Goal: Task Accomplishment & Management: Manage account settings

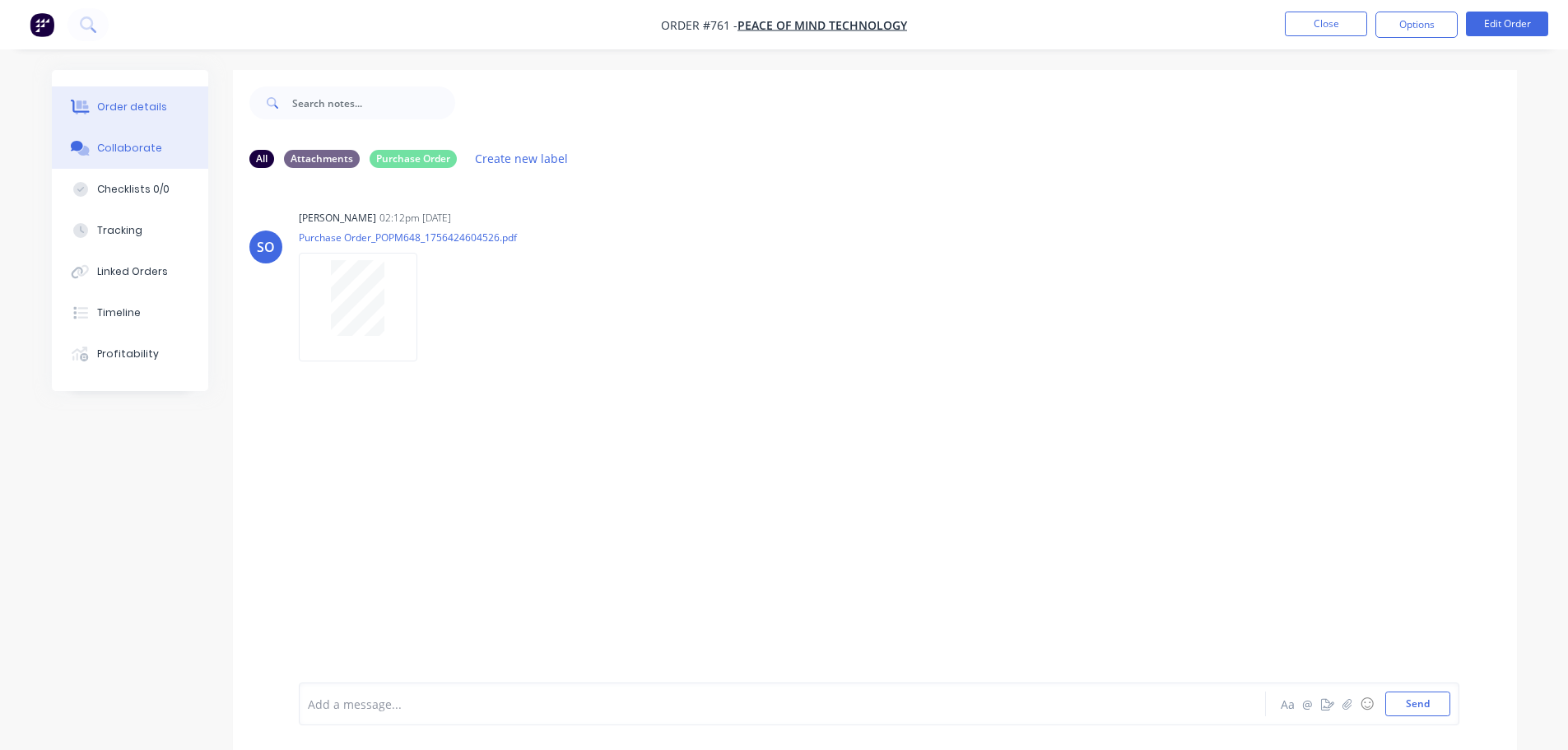
click at [154, 116] on button "Order details" at bounding box center [130, 107] width 157 height 41
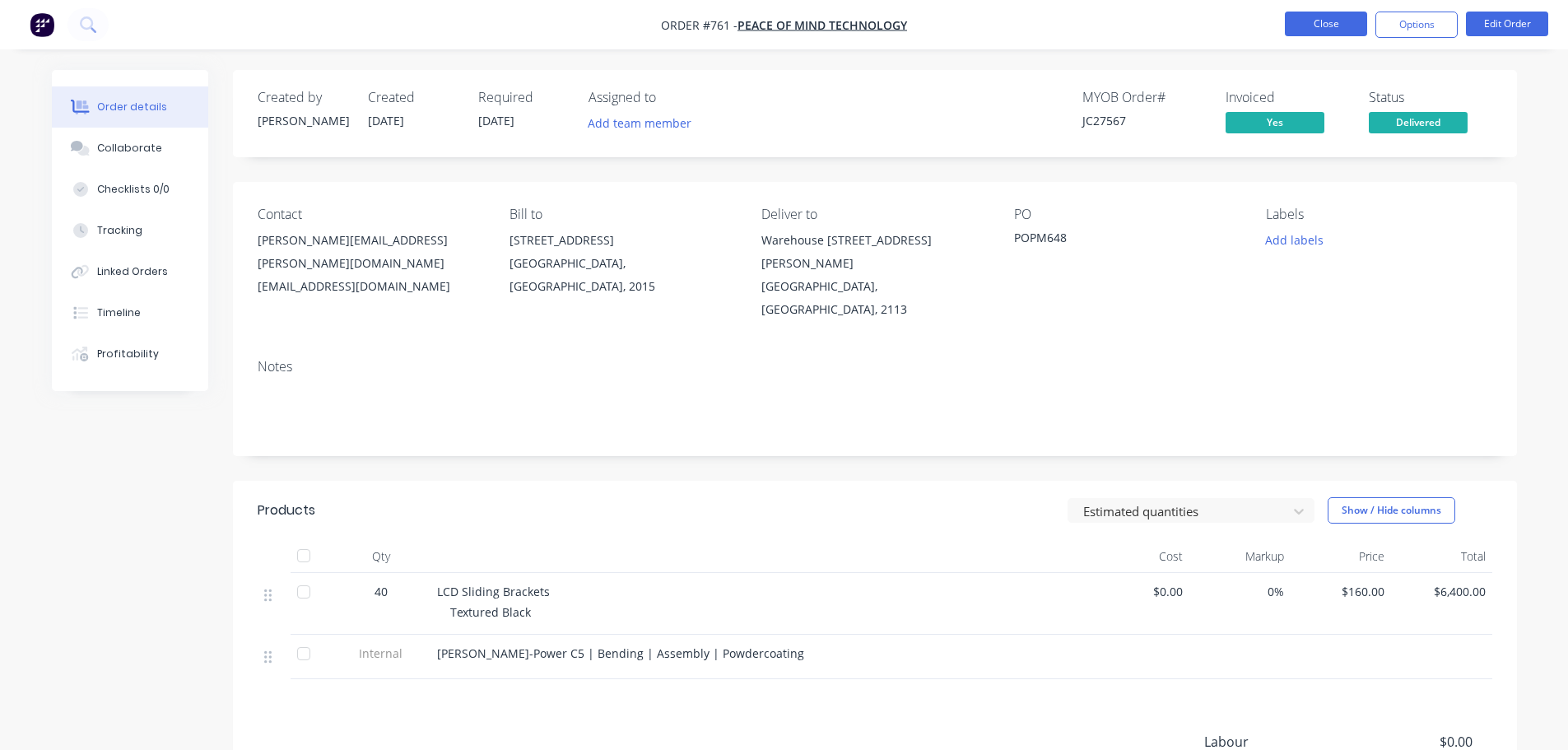
click at [1334, 34] on button "Close" at bounding box center [1326, 24] width 83 height 25
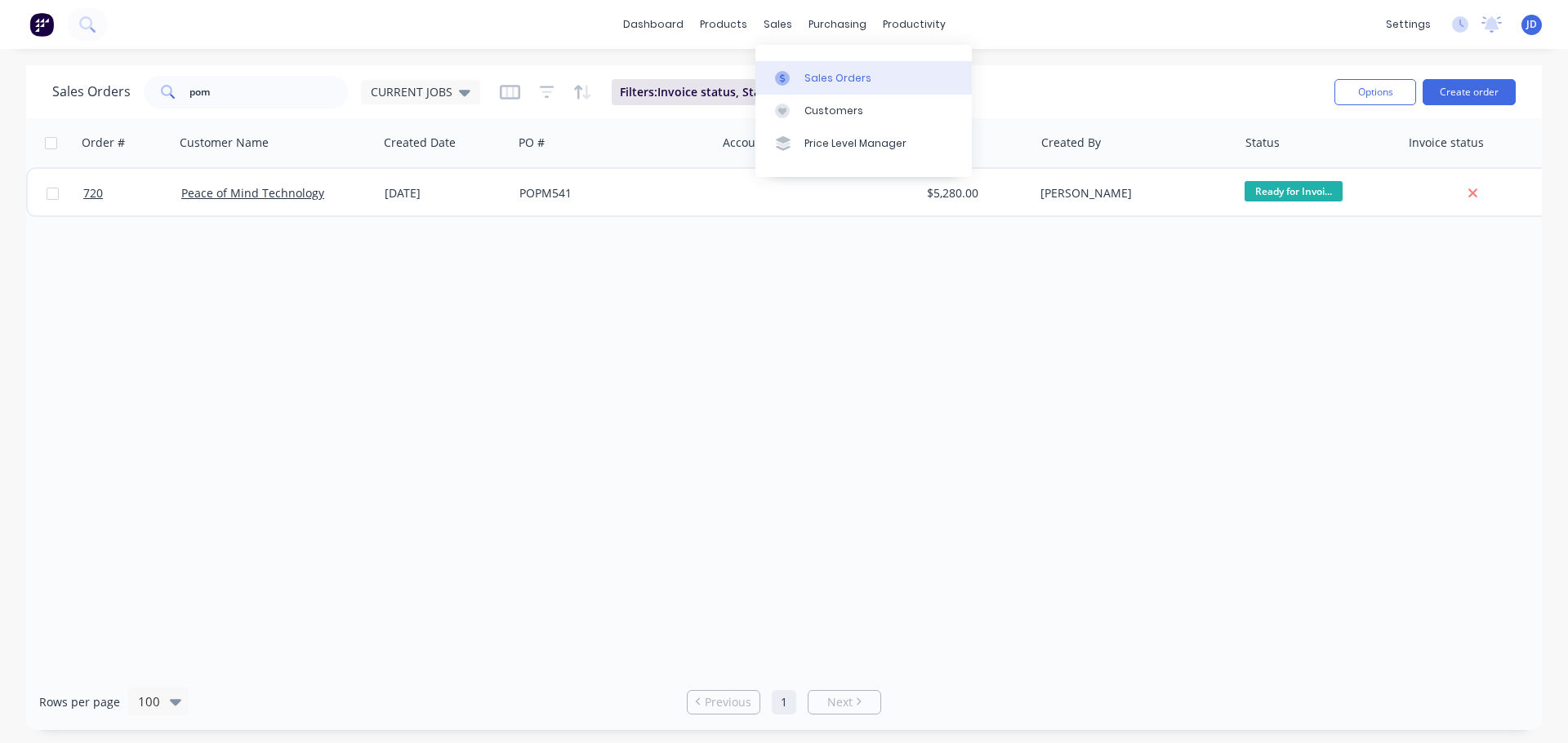
click at [780, 86] on link "Sales Orders" at bounding box center [863, 77] width 217 height 33
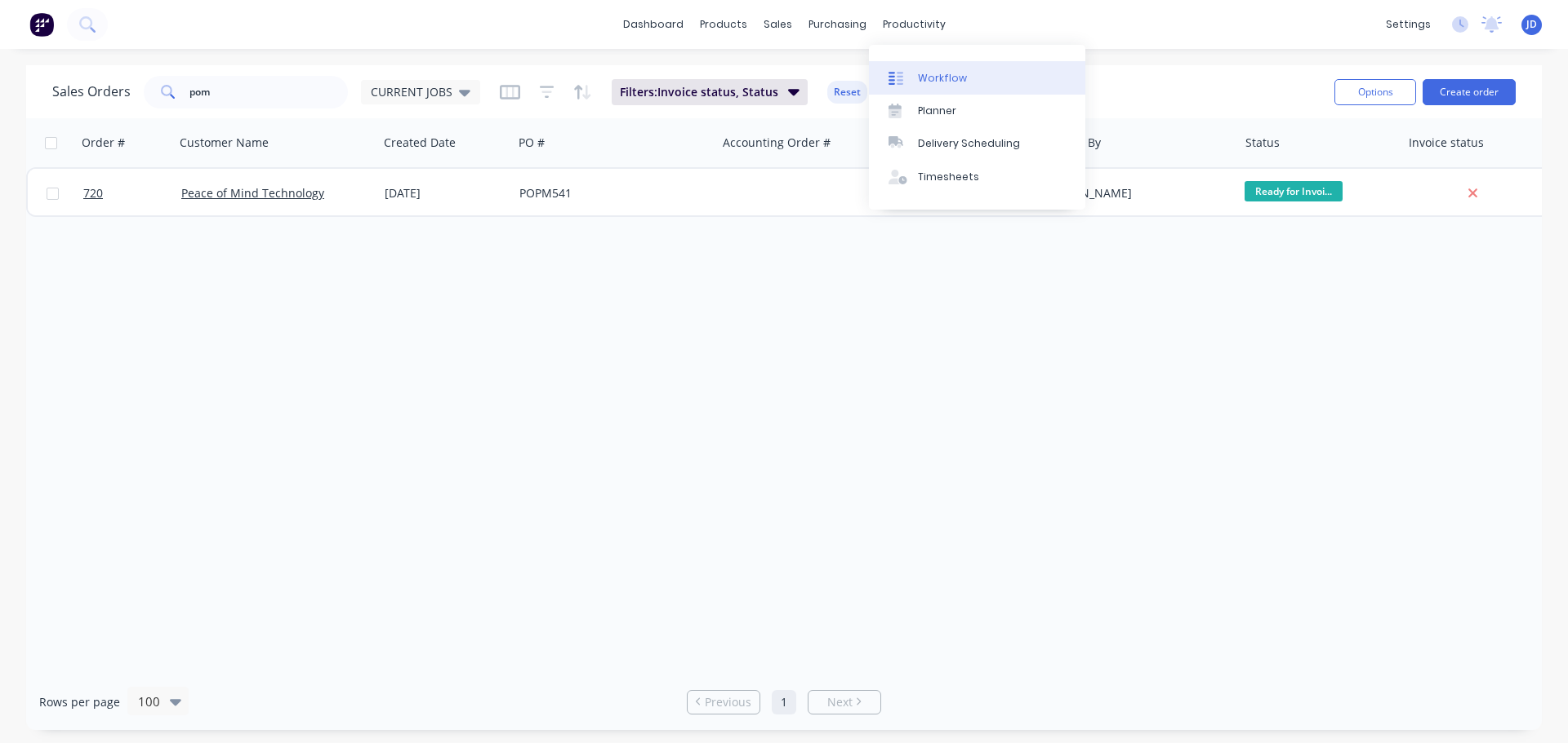
click at [905, 95] on link "Planner" at bounding box center [977, 111] width 217 height 33
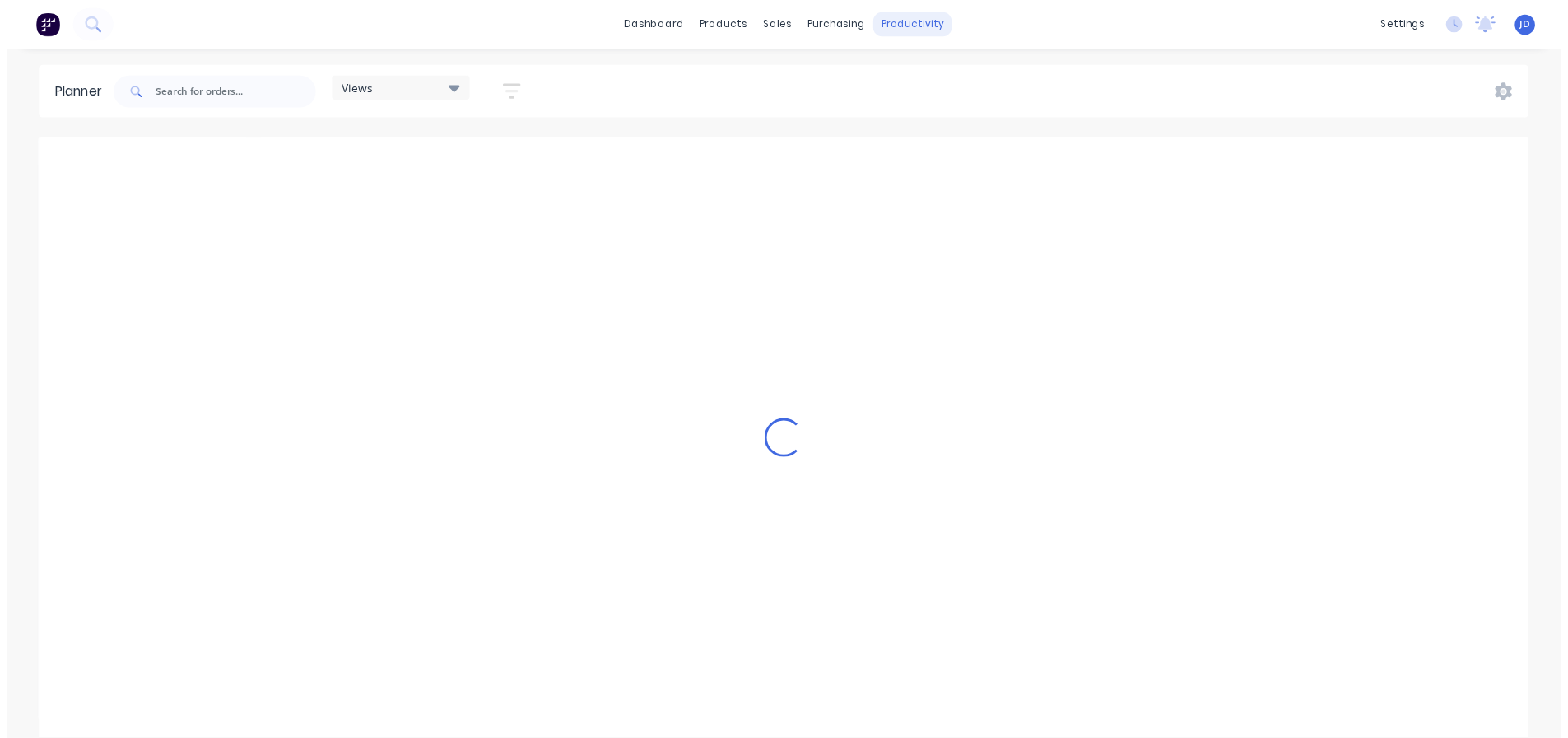
scroll to position [0, 3163]
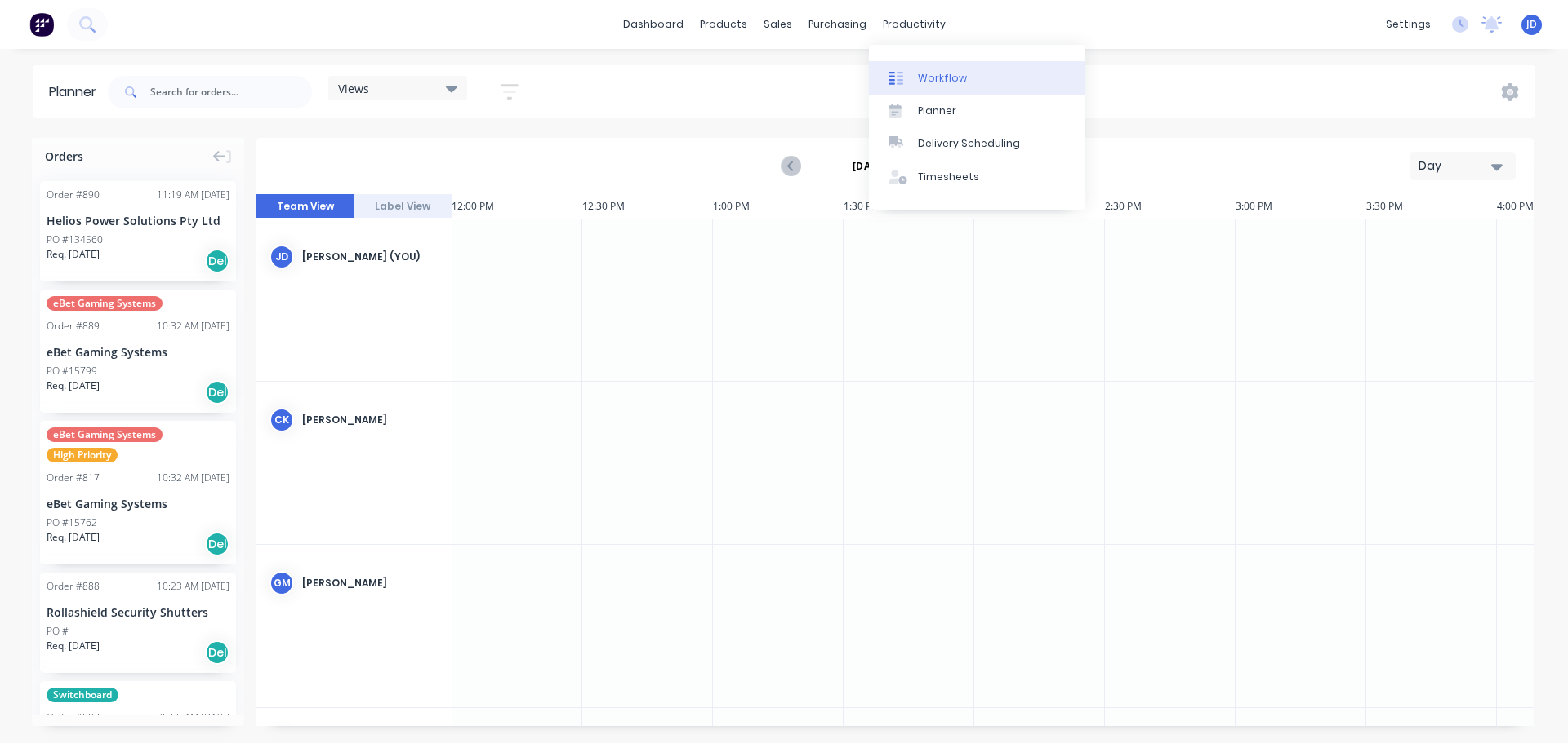
click at [915, 70] on link "Workflow" at bounding box center [977, 77] width 217 height 33
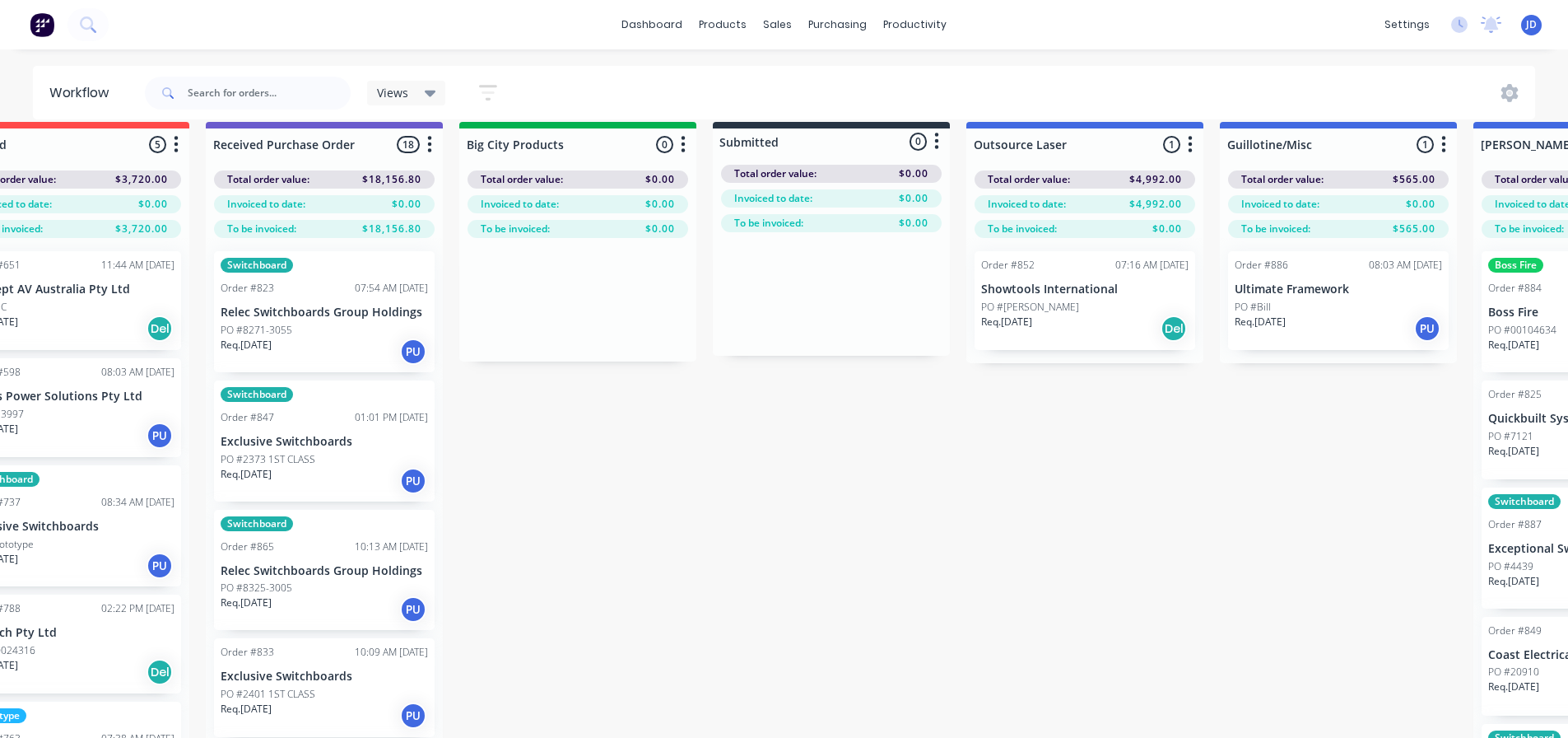
scroll to position [18, 329]
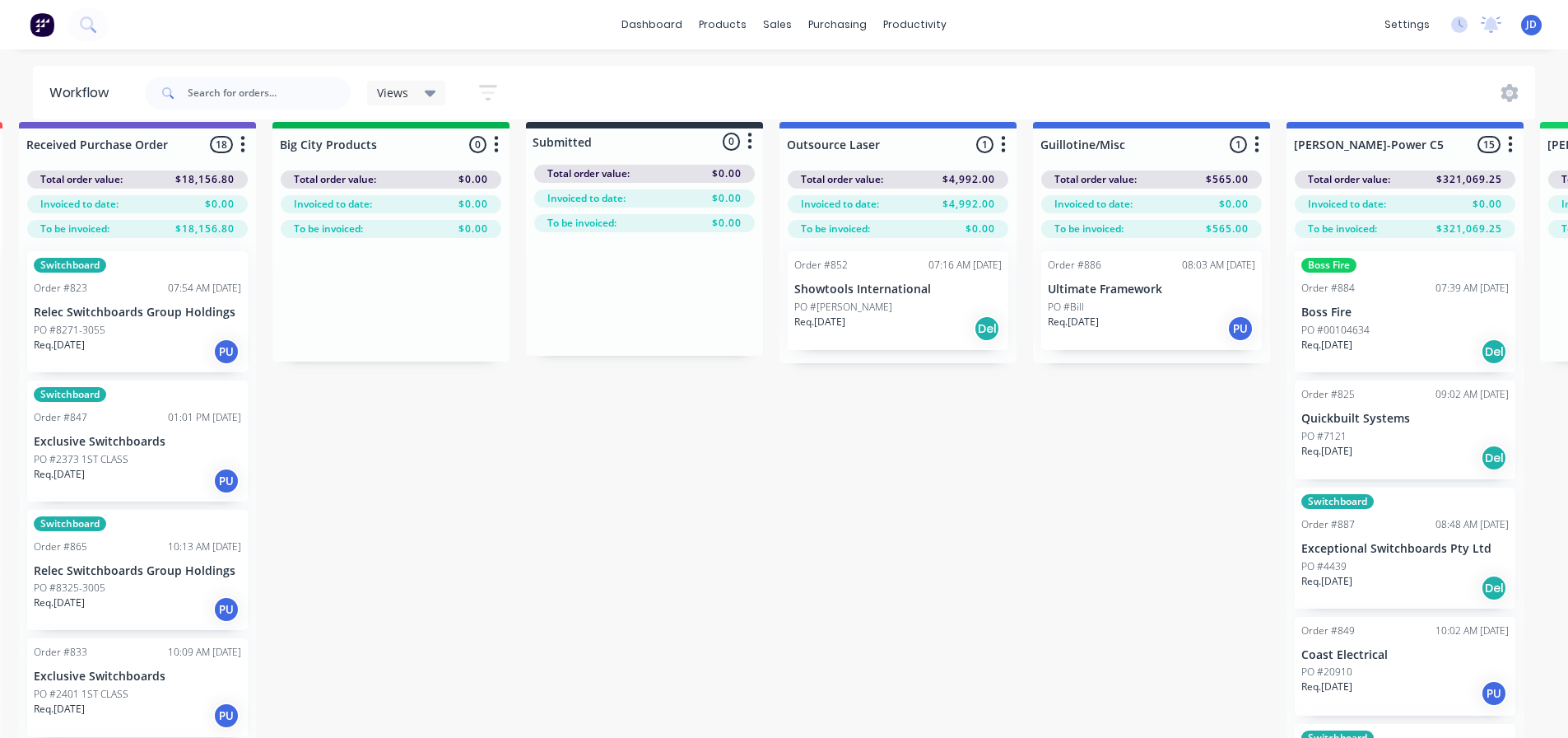
drag, startPoint x: 808, startPoint y: 467, endPoint x: 953, endPoint y: 457, distance: 145.3
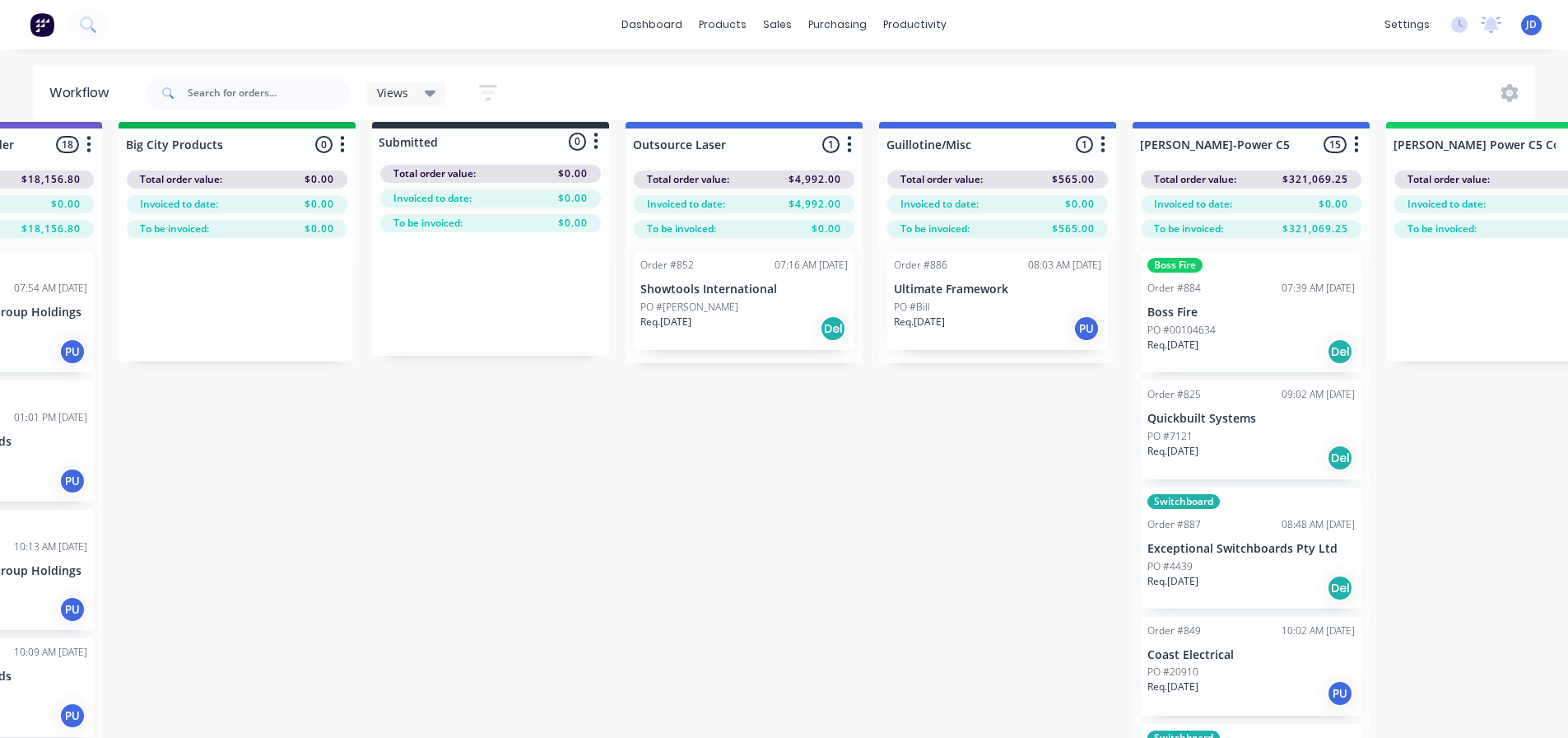
drag, startPoint x: 783, startPoint y: 458, endPoint x: 867, endPoint y: 448, distance: 84.6
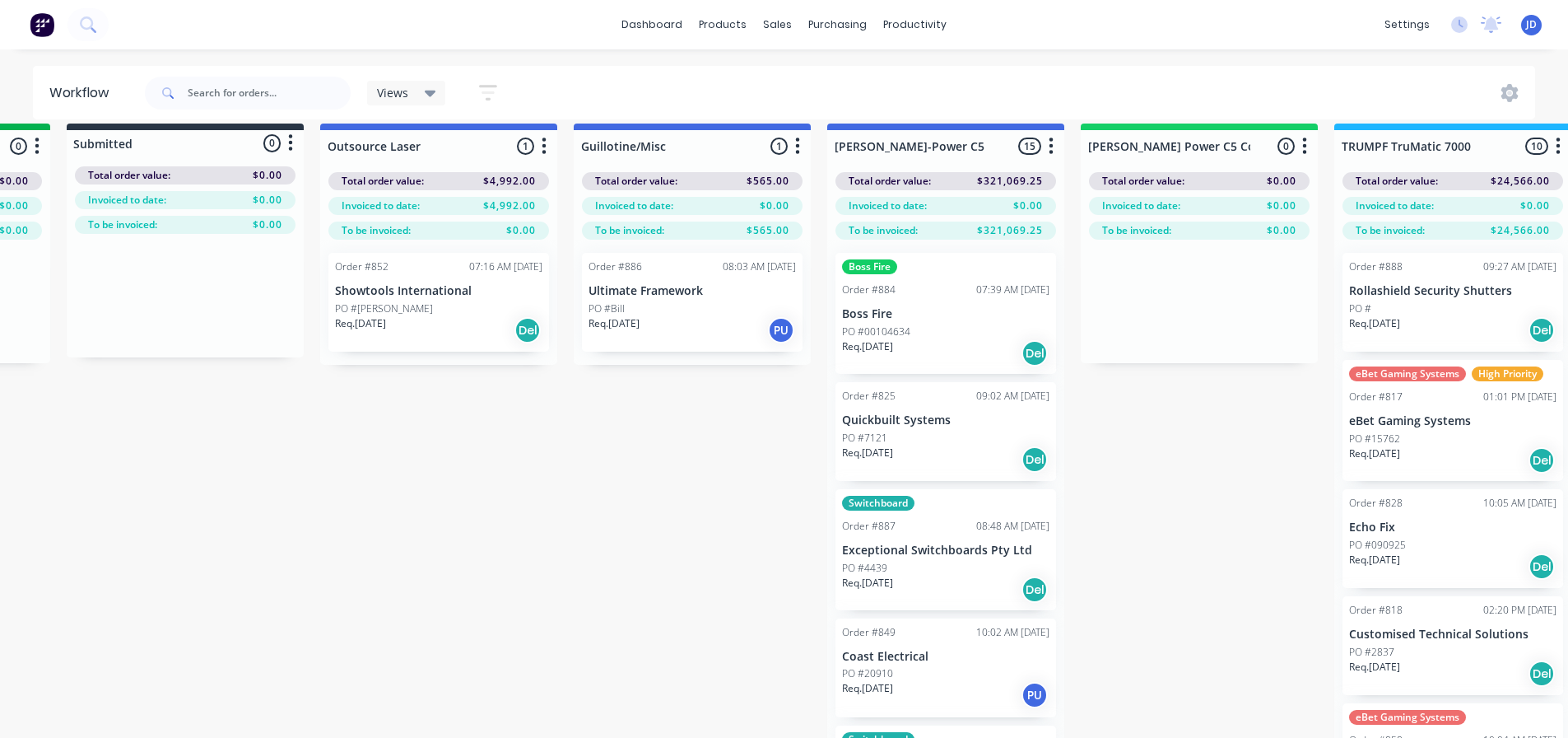
drag, startPoint x: 687, startPoint y: 451, endPoint x: 805, endPoint y: 437, distance: 118.8
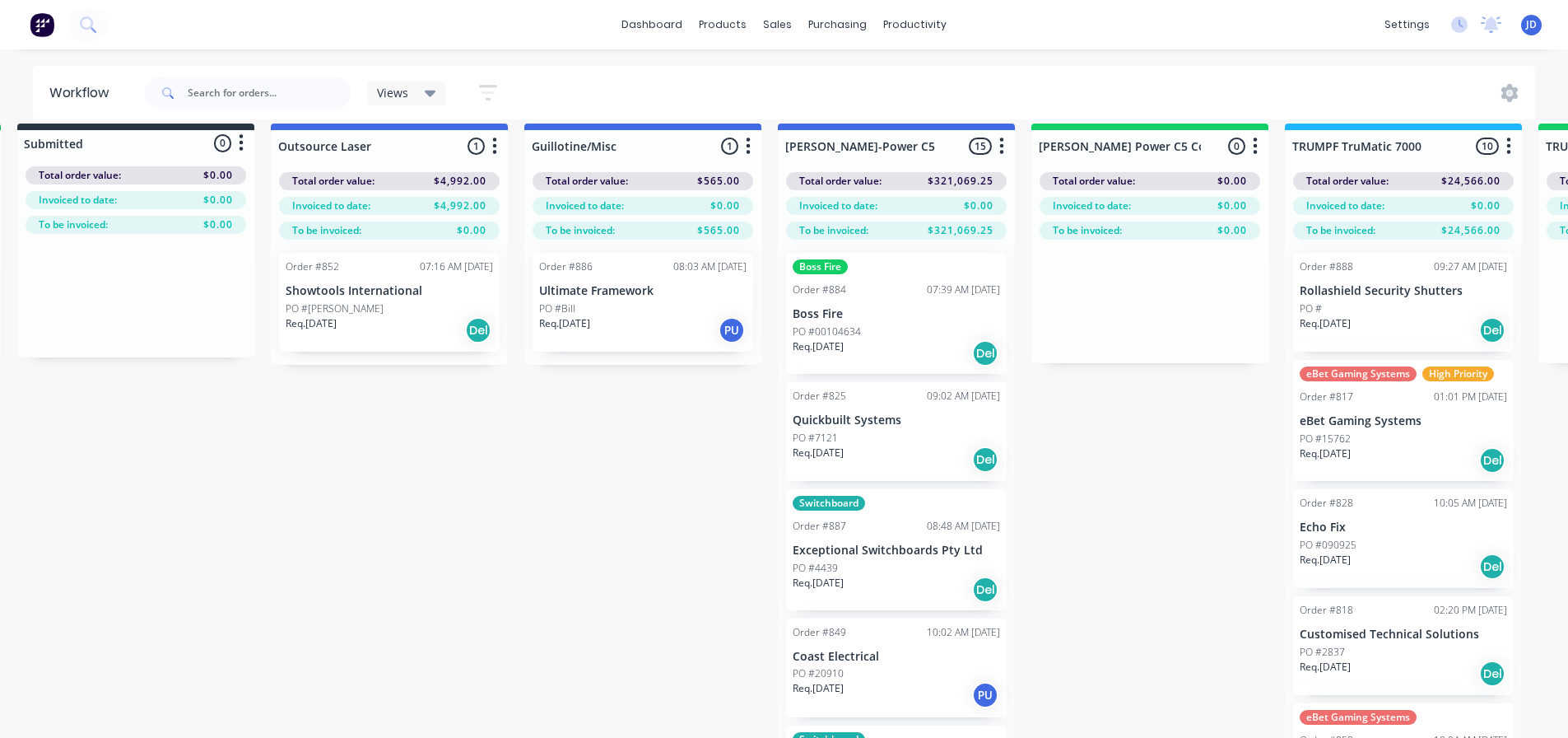
drag, startPoint x: 722, startPoint y: 437, endPoint x: 820, endPoint y: 427, distance: 98.5
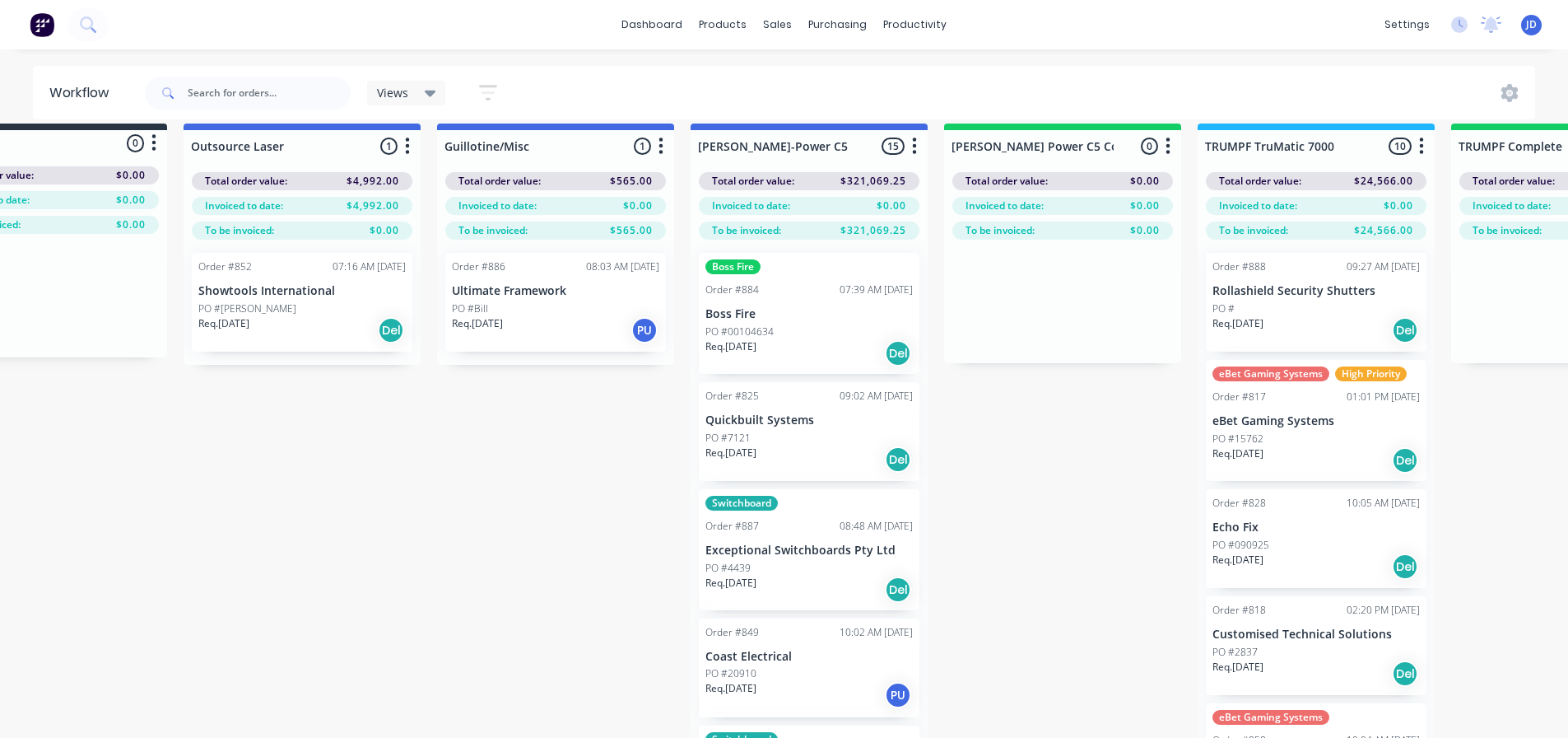
drag, startPoint x: 1105, startPoint y: 413, endPoint x: 1114, endPoint y: 410, distance: 9.5
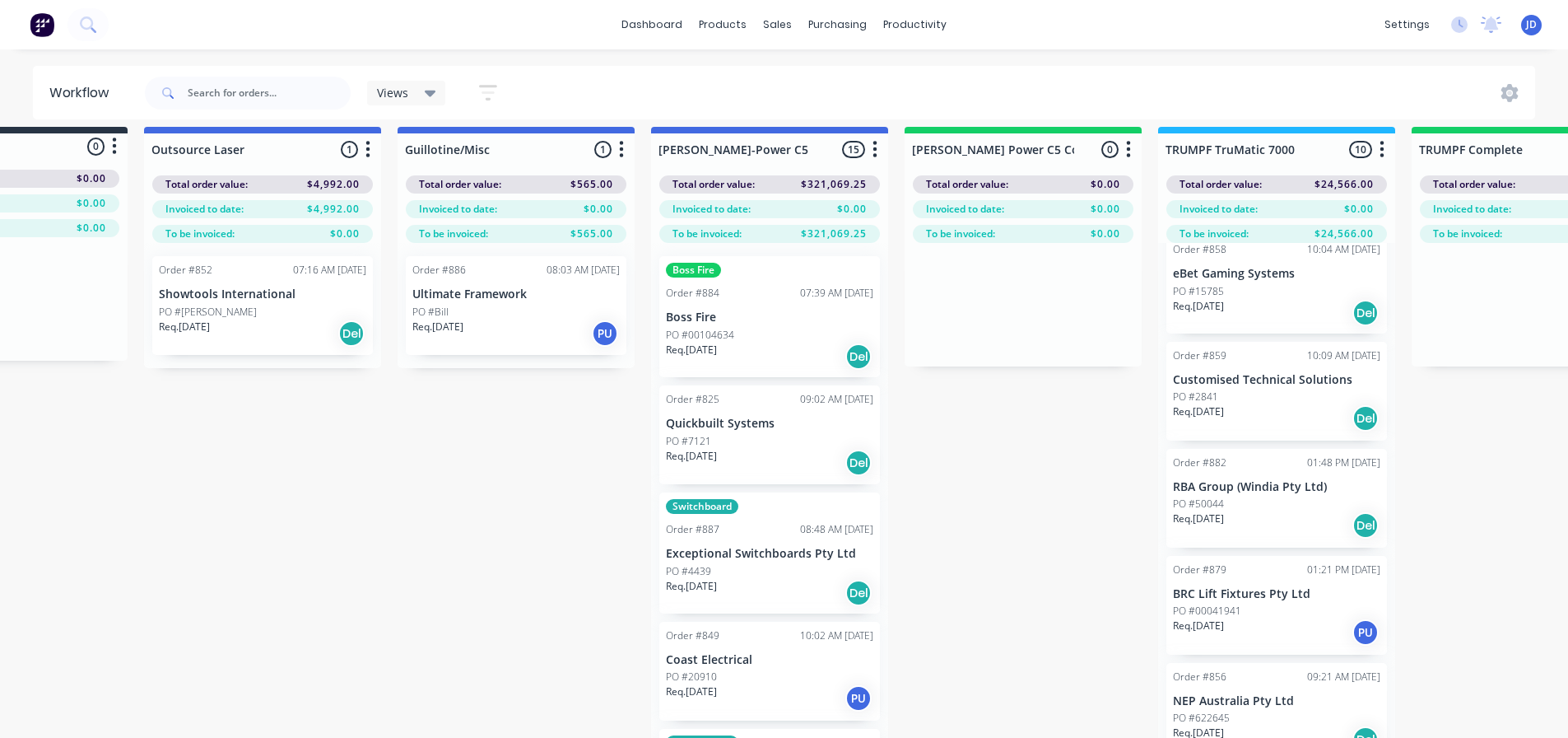
scroll to position [2, 972]
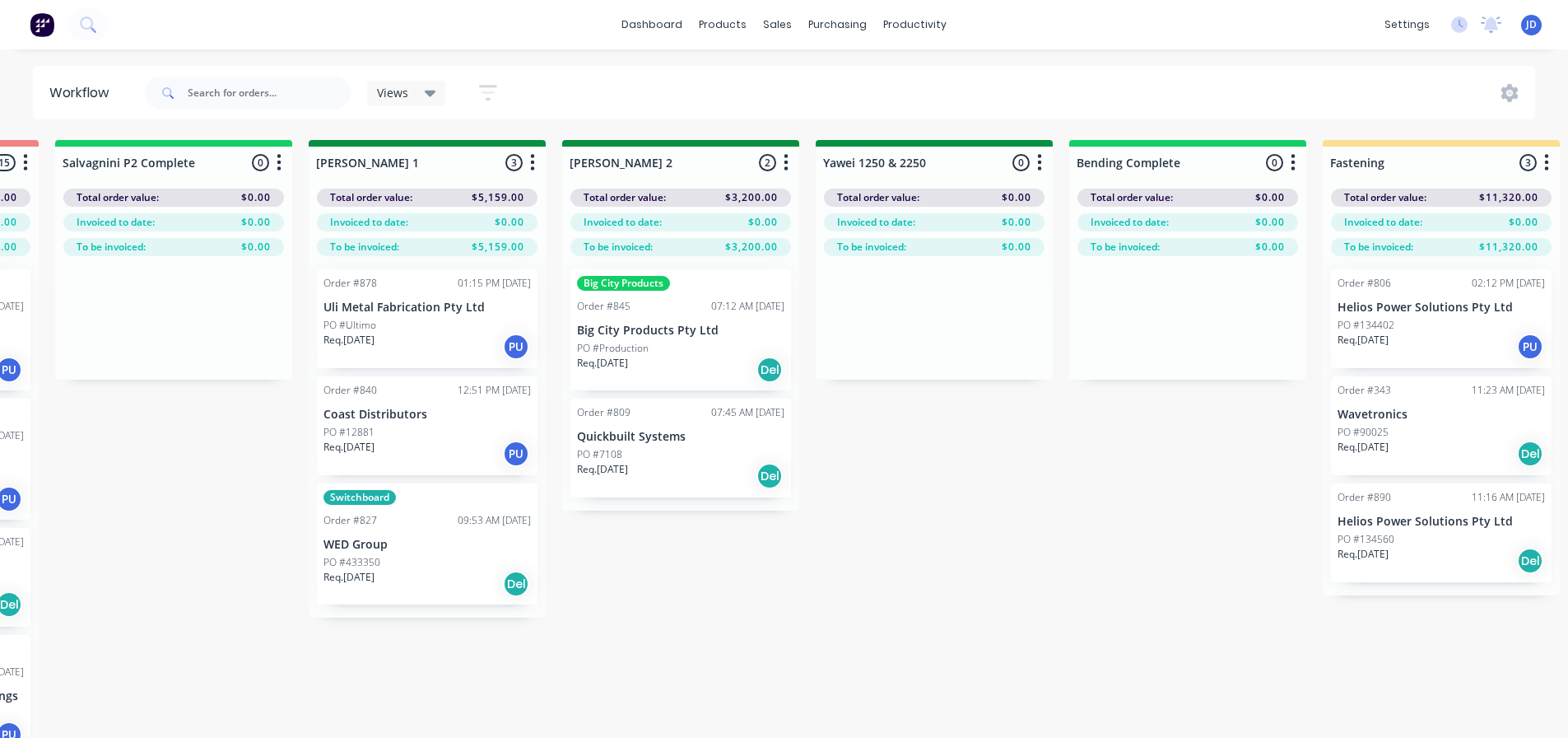
drag, startPoint x: 1053, startPoint y: 566, endPoint x: 1251, endPoint y: 509, distance: 206.0
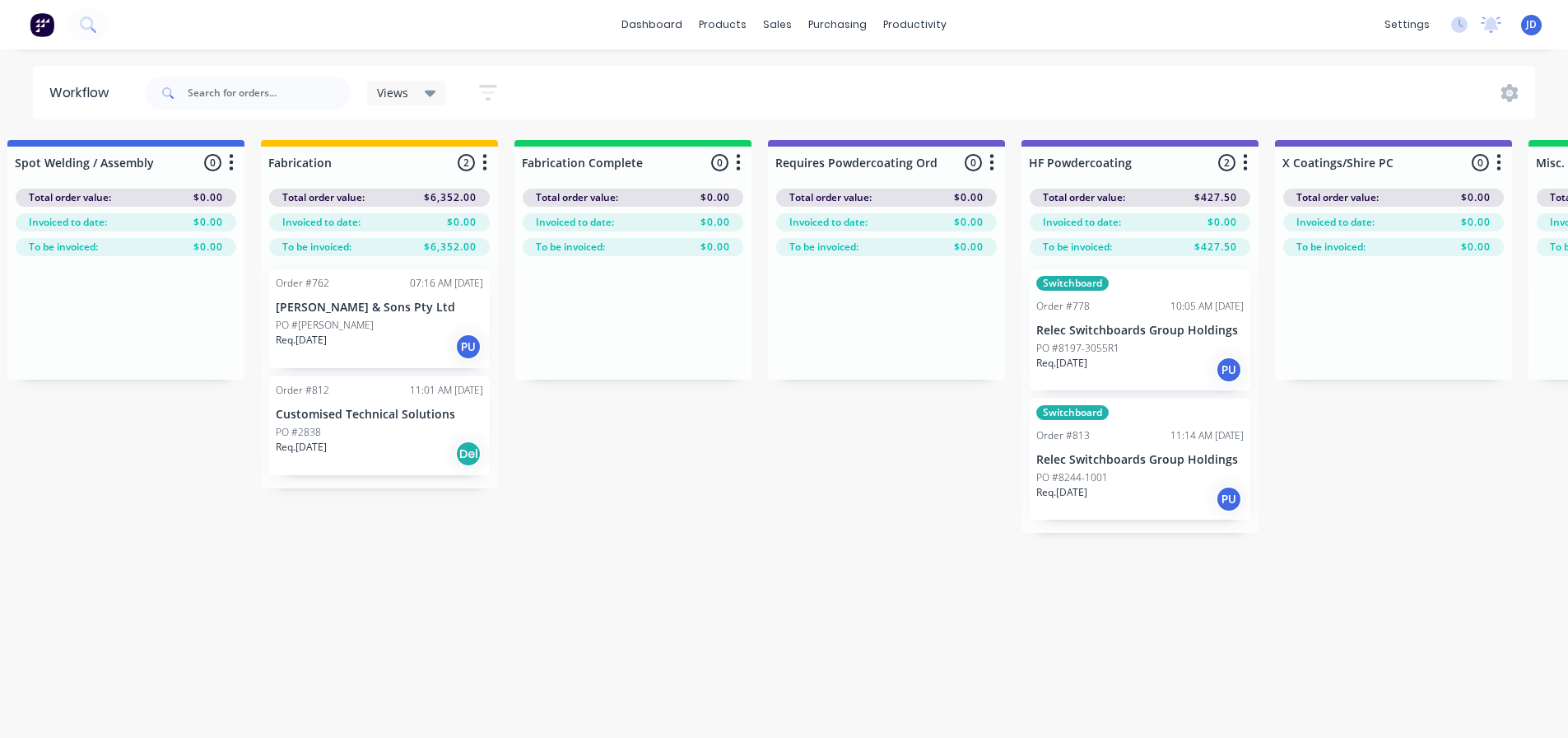
drag, startPoint x: 749, startPoint y: 548, endPoint x: 911, endPoint y: 485, distance: 173.8
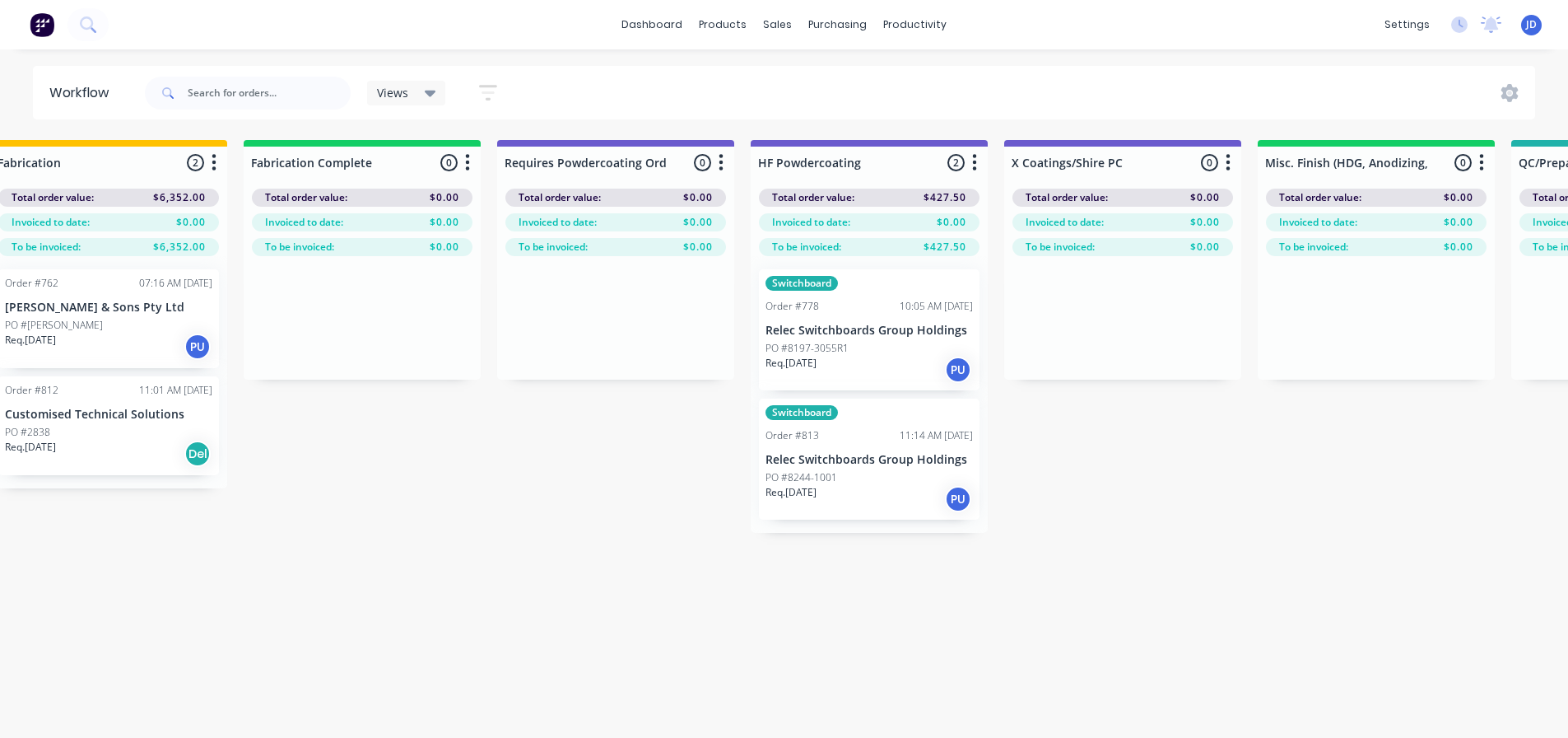
drag, startPoint x: 708, startPoint y: 538, endPoint x: 769, endPoint y: 523, distance: 62.8
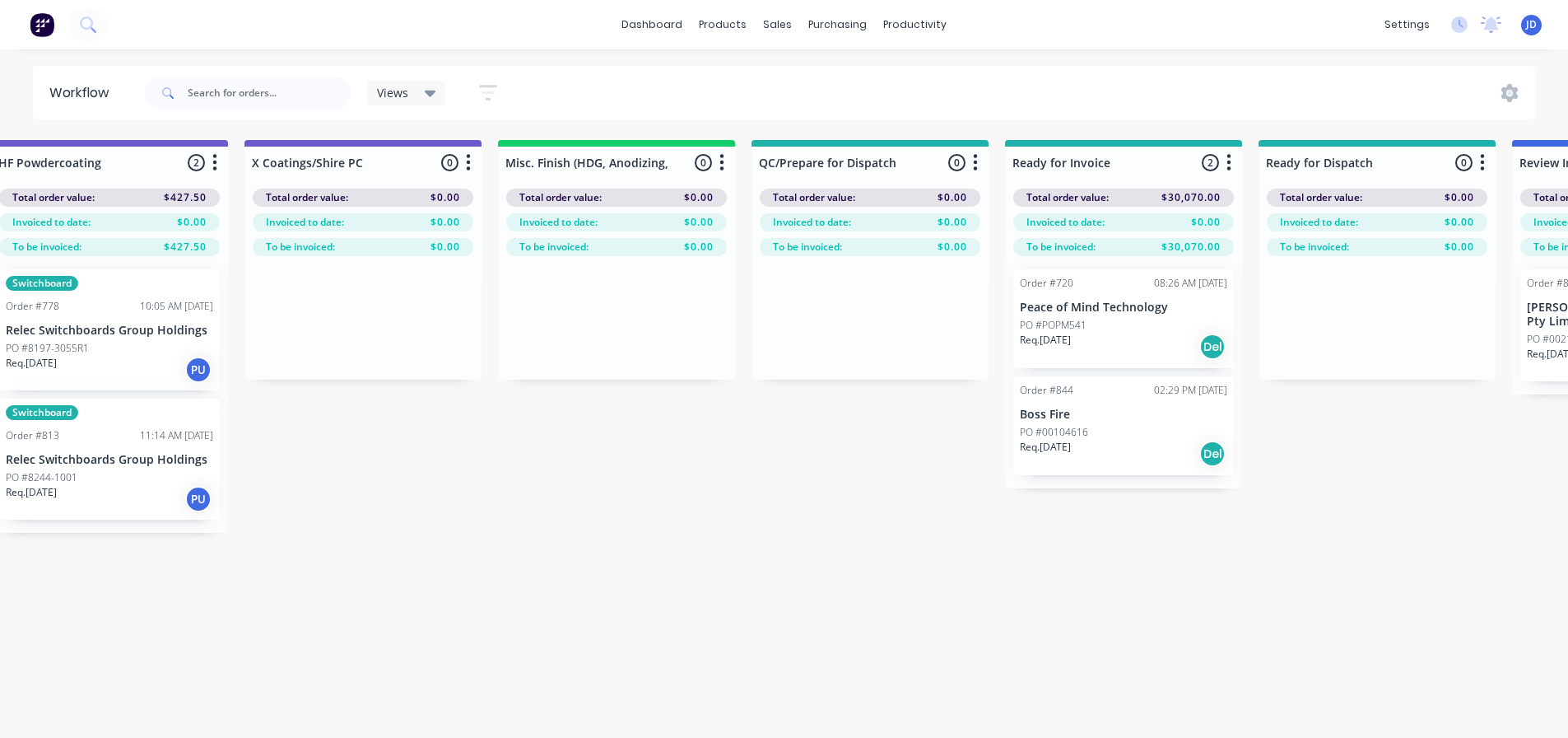
drag, startPoint x: 733, startPoint y: 600, endPoint x: 877, endPoint y: 581, distance: 145.2
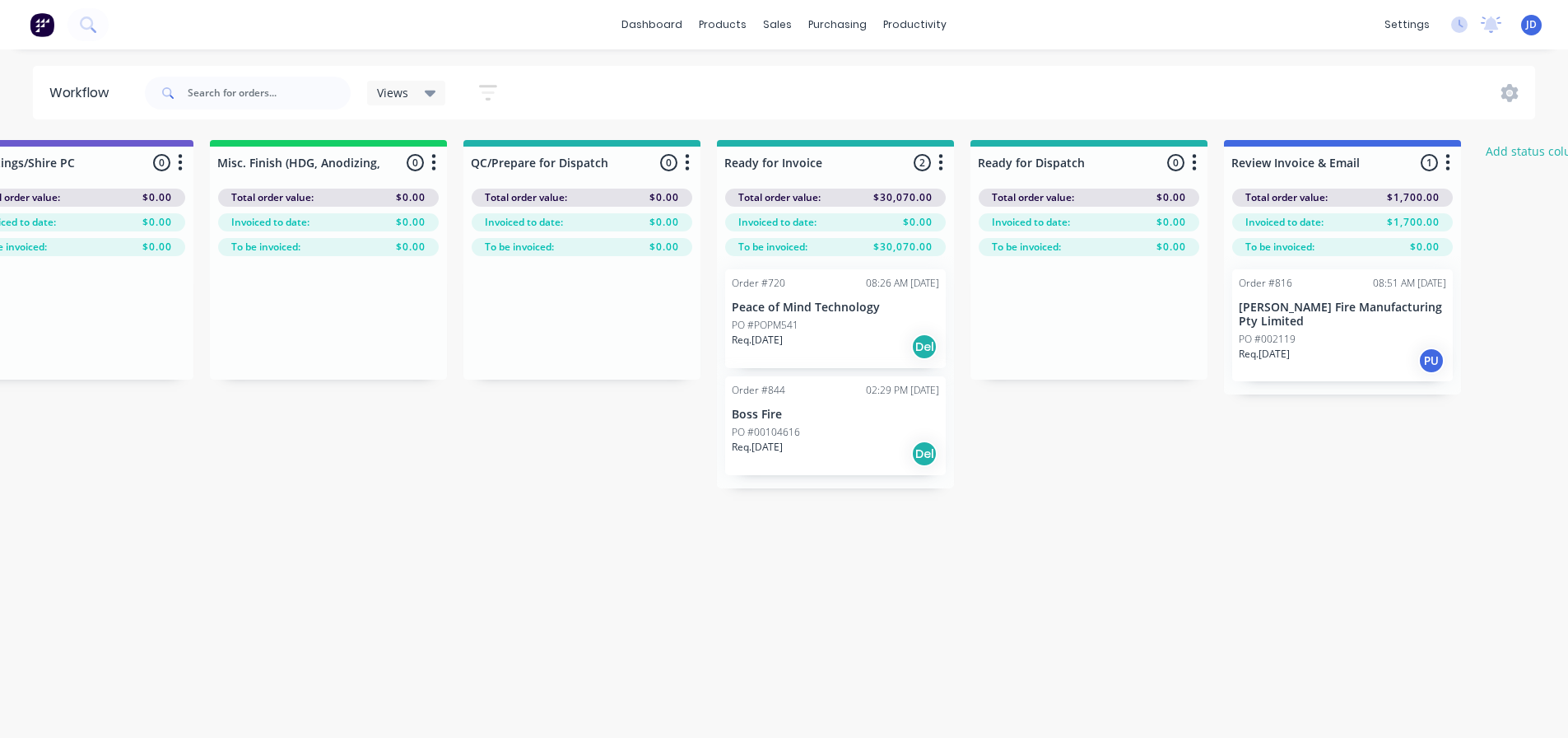
scroll to position [0, 6059]
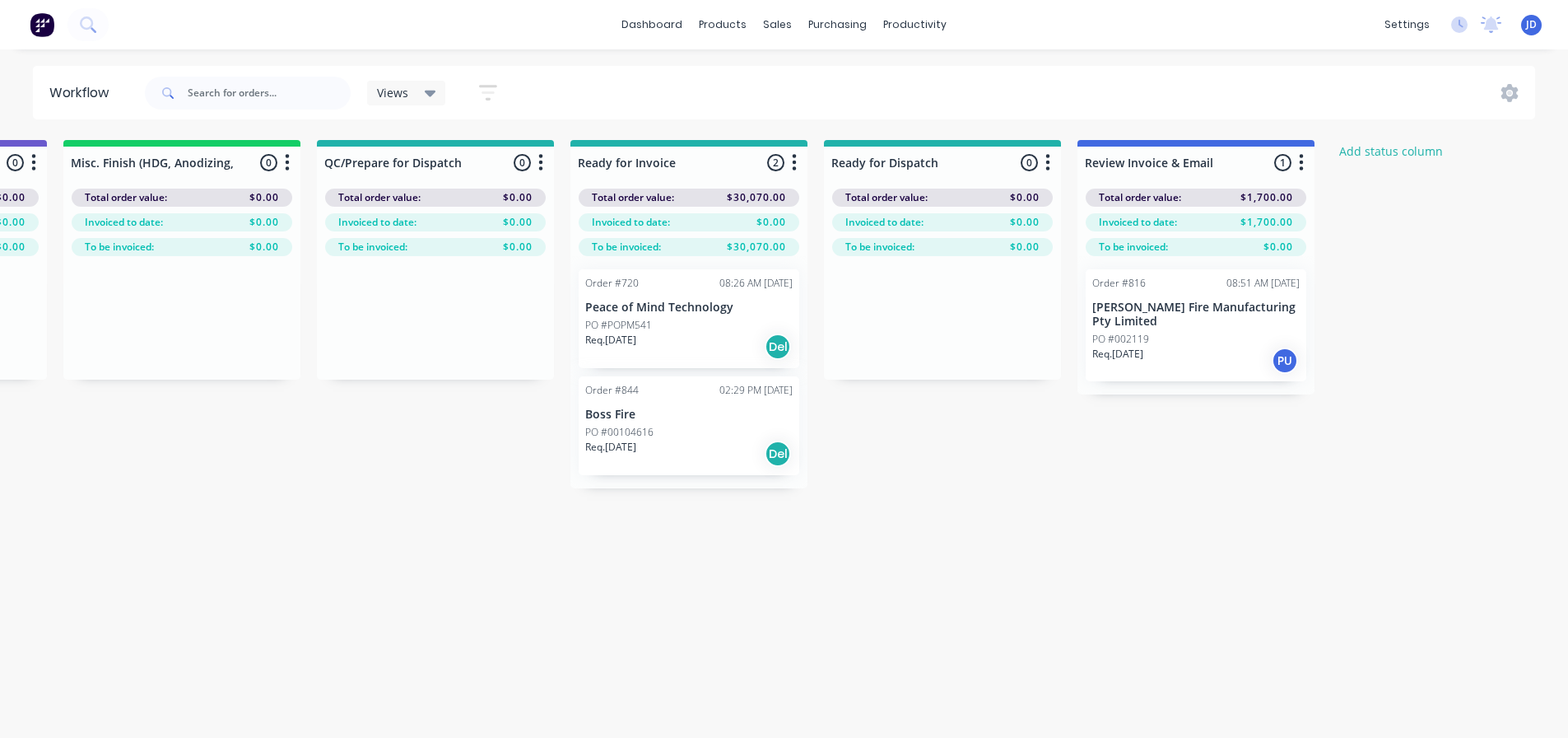
drag, startPoint x: 924, startPoint y: 552, endPoint x: 905, endPoint y: 549, distance: 19.2
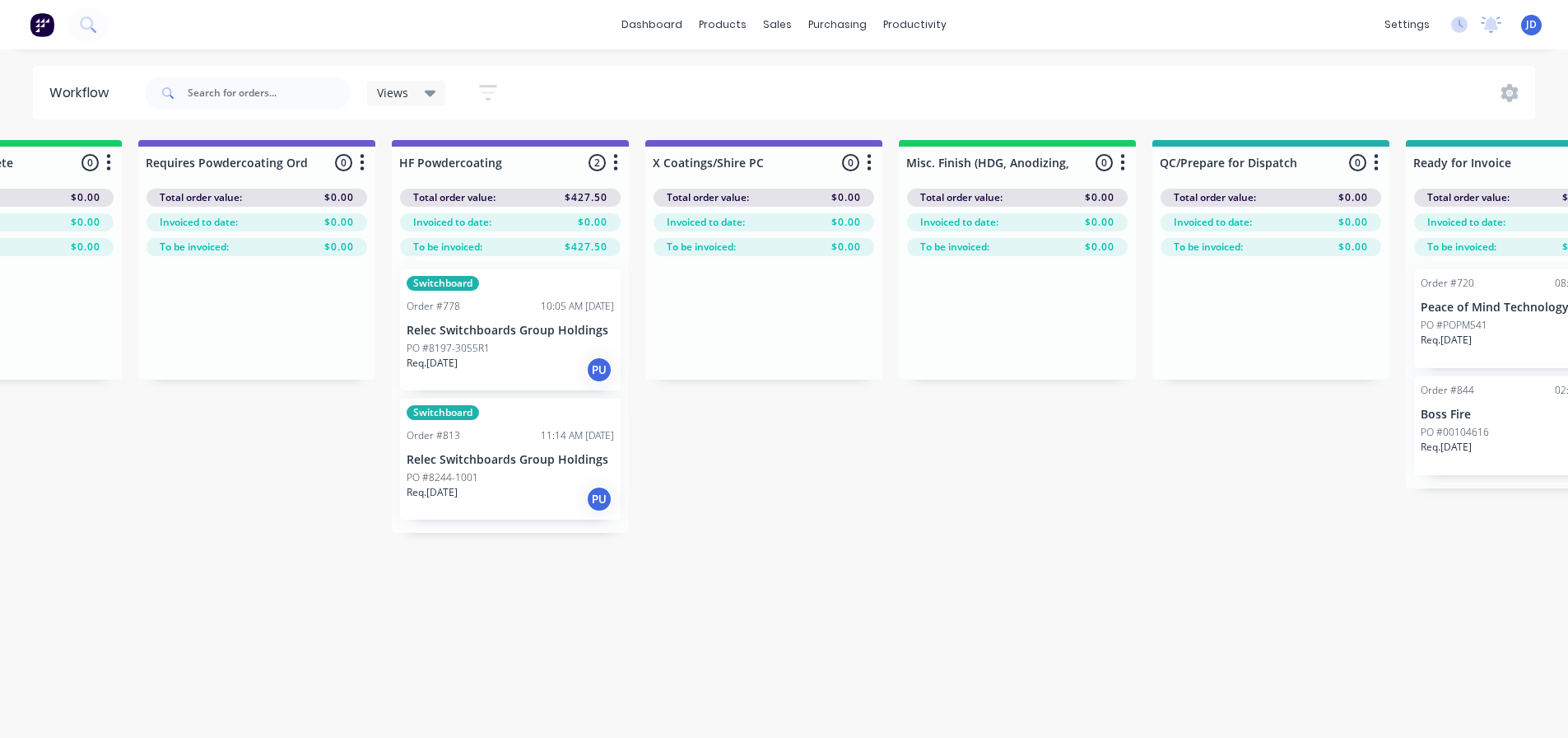
scroll to position [0, 5026]
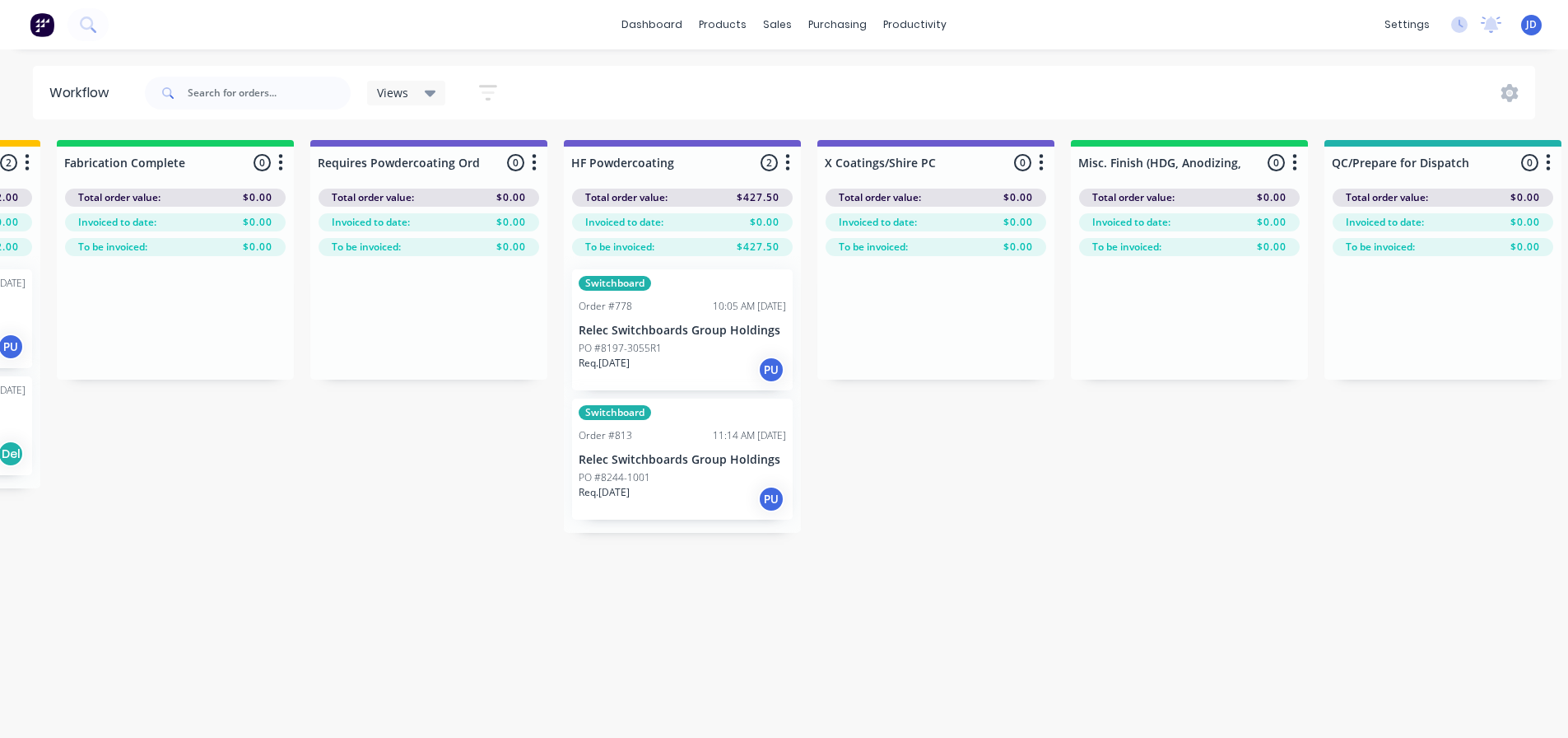
drag, startPoint x: 688, startPoint y: 583, endPoint x: 560, endPoint y: 537, distance: 136.0
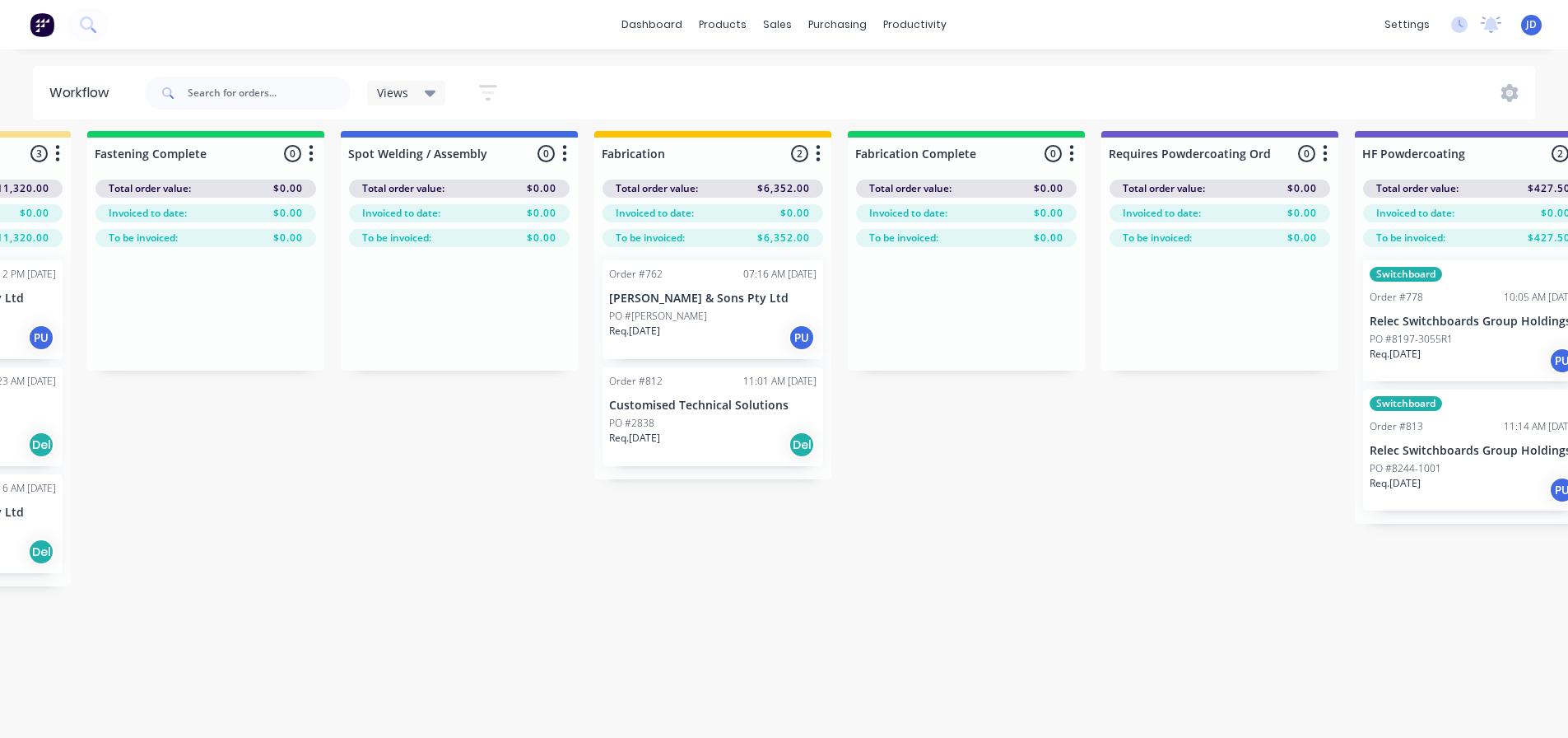
drag, startPoint x: 723, startPoint y: 548, endPoint x: 684, endPoint y: 528, distance: 43.8
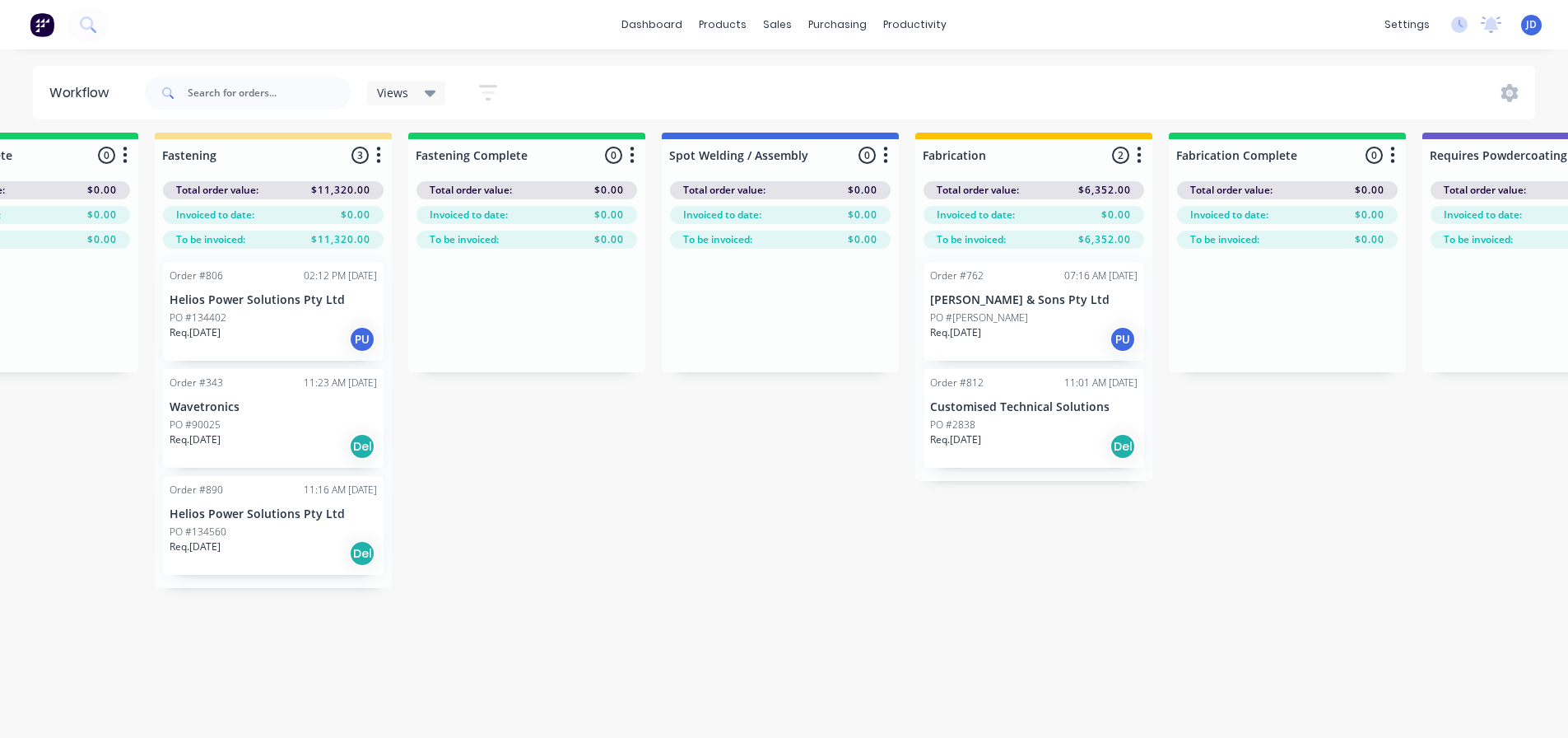
drag, startPoint x: 747, startPoint y: 579, endPoint x: 649, endPoint y: 553, distance: 101.4
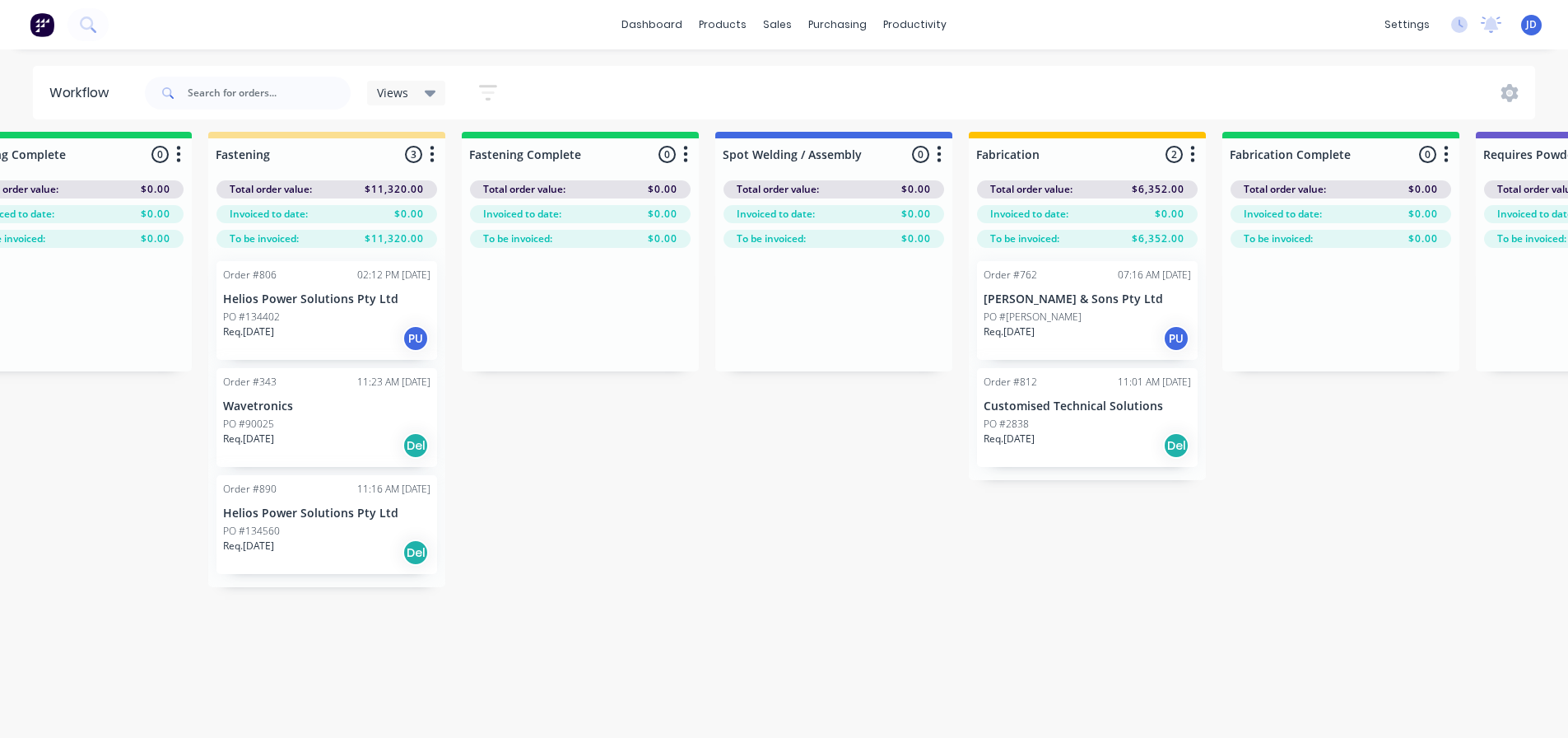
scroll to position [9, 3653]
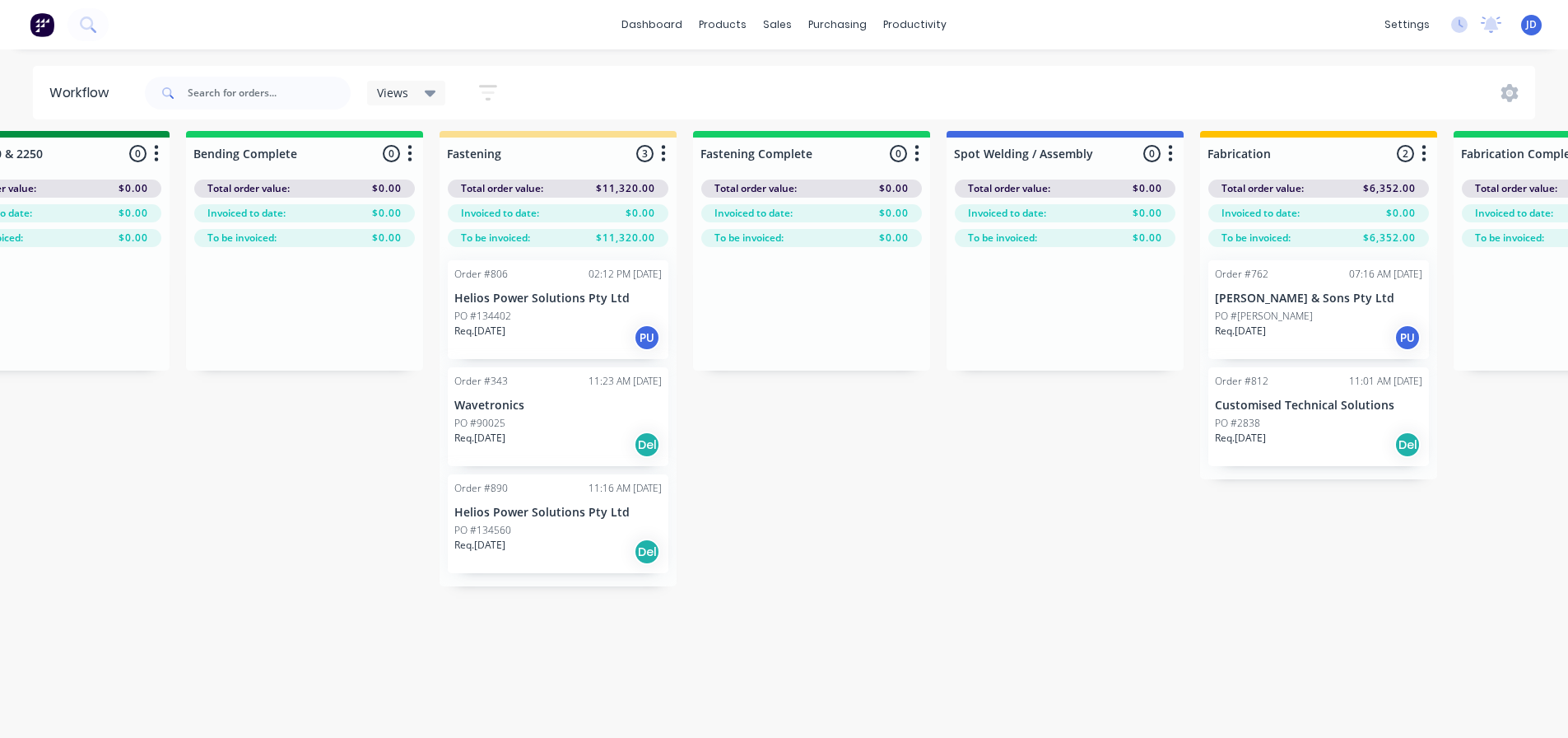
drag, startPoint x: 508, startPoint y: 516, endPoint x: 423, endPoint y: 502, distance: 86.1
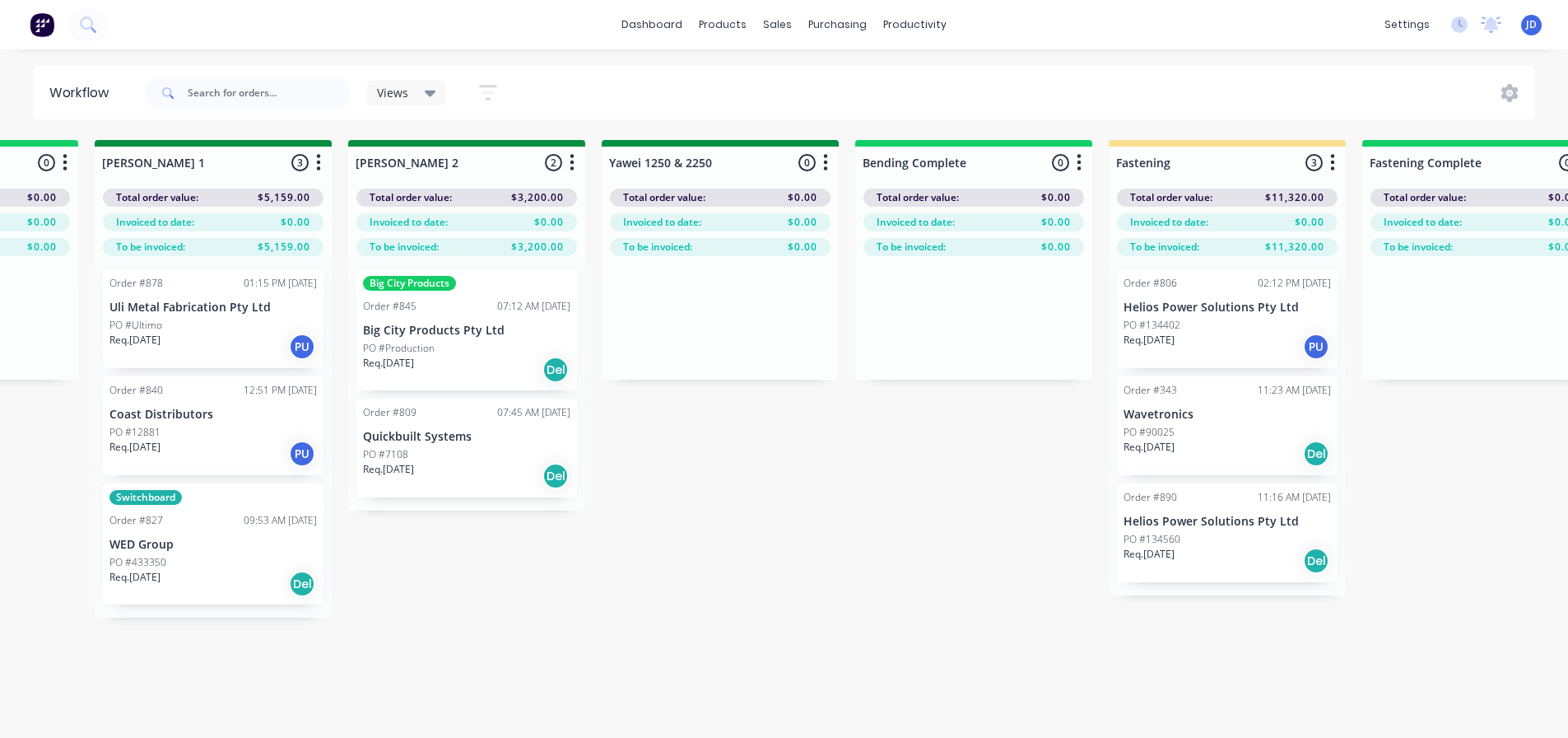
drag, startPoint x: 1184, startPoint y: 614, endPoint x: 969, endPoint y: 570, distance: 219.5
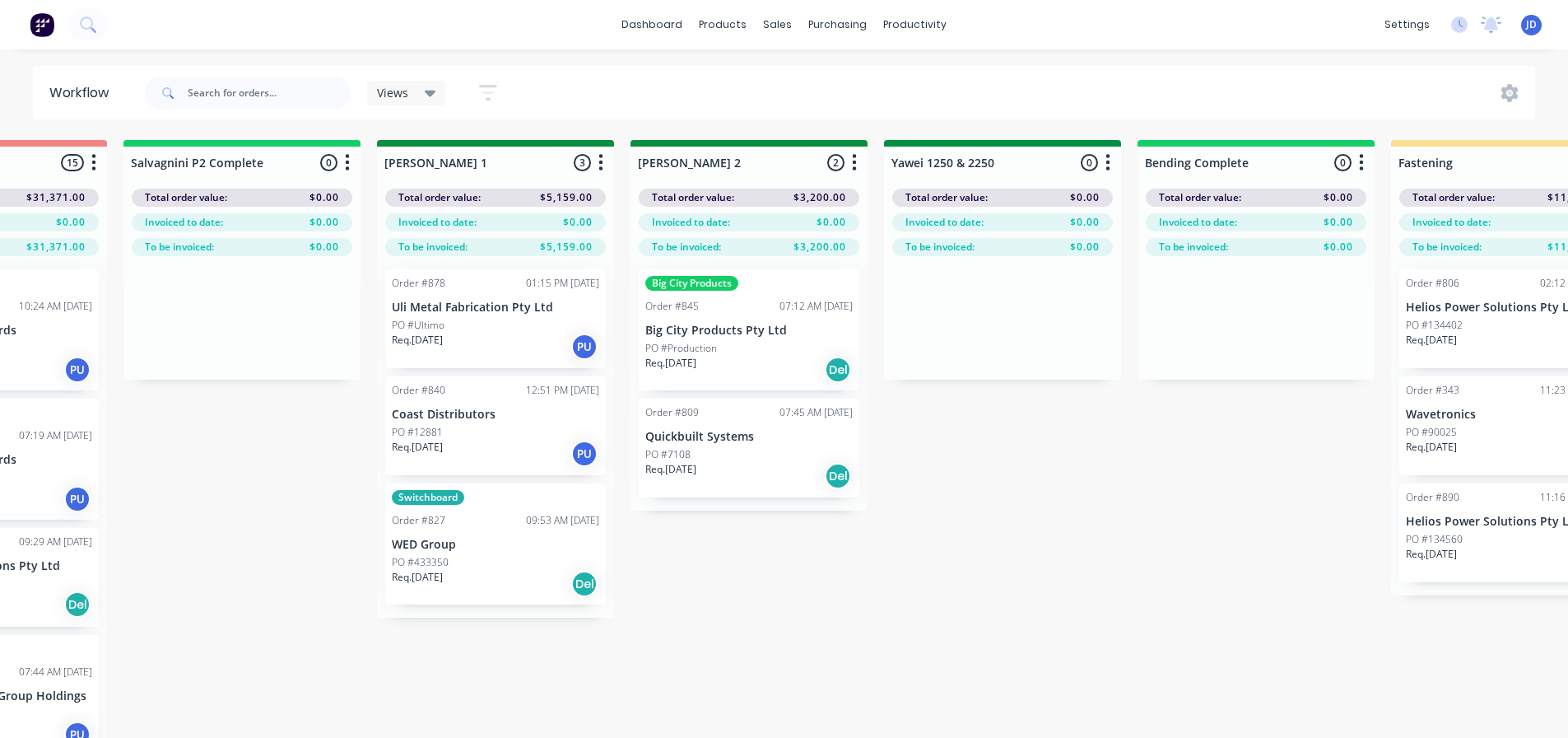
click at [797, 438] on p "Quickbuilt Systems" at bounding box center [750, 437] width 207 height 14
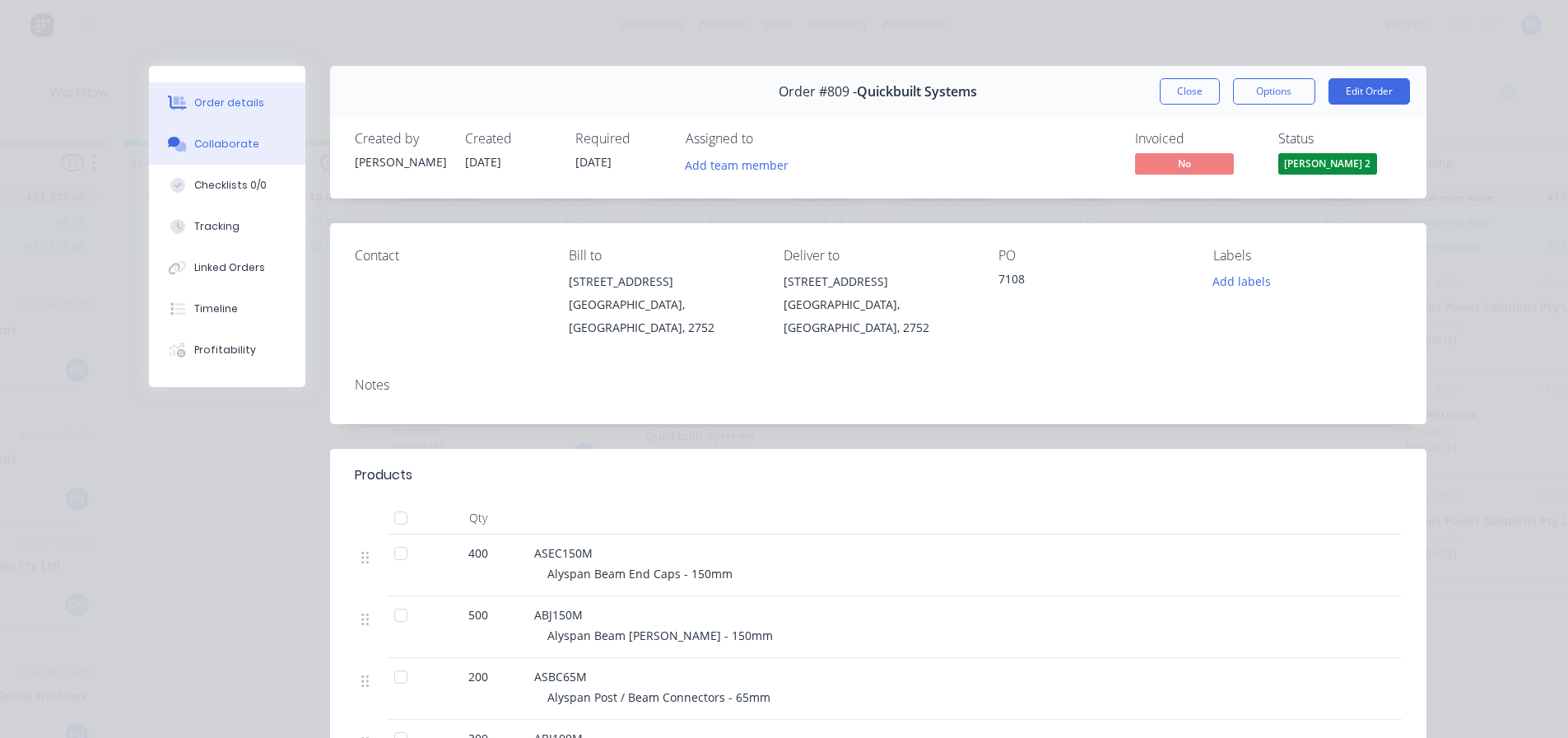
click at [222, 143] on div "Collaborate" at bounding box center [226, 144] width 65 height 15
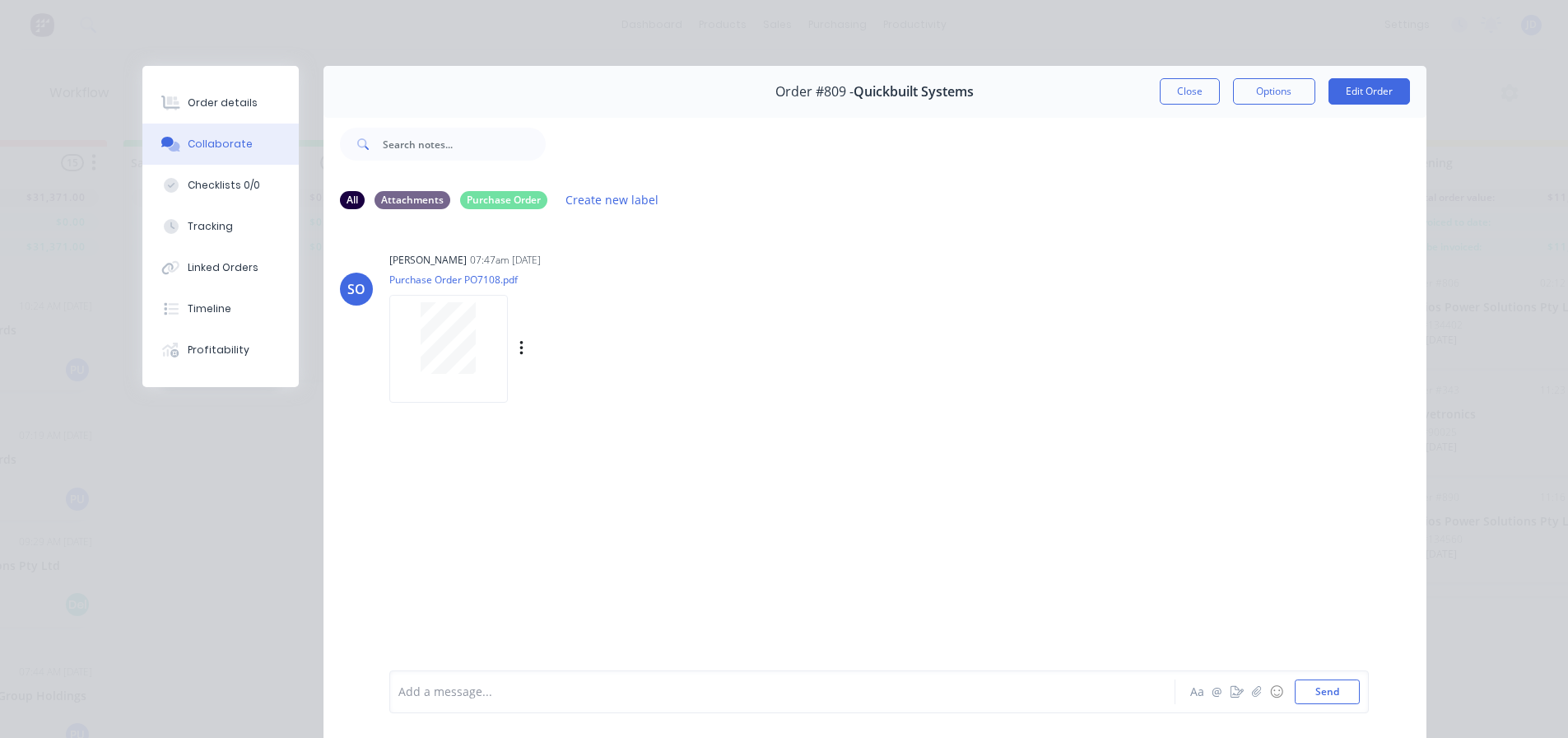
click at [470, 334] on div at bounding box center [449, 338] width 104 height 72
click at [1182, 83] on button "Close" at bounding box center [1190, 91] width 60 height 26
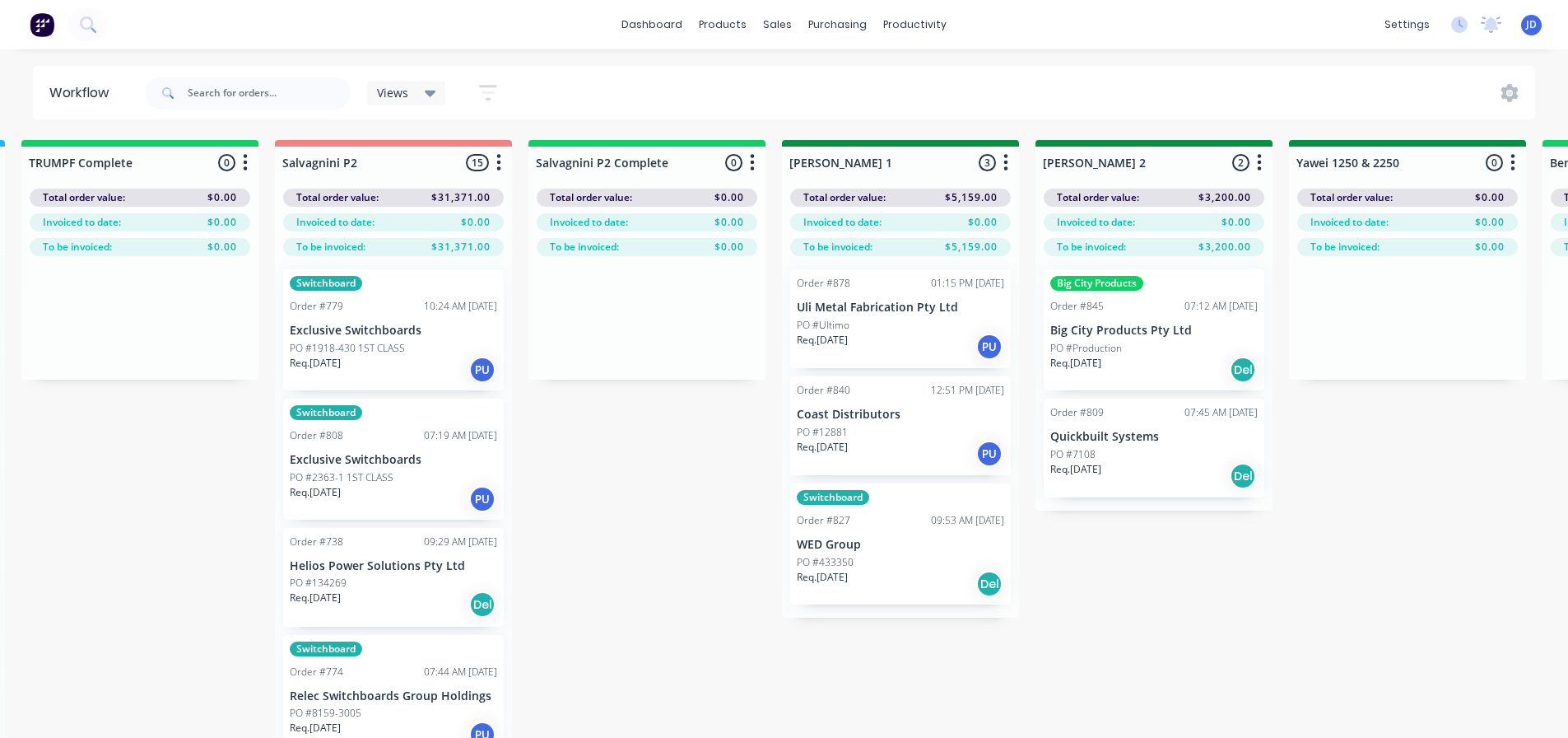
drag, startPoint x: 710, startPoint y: 601, endPoint x: 598, endPoint y: 552, distance: 122.2
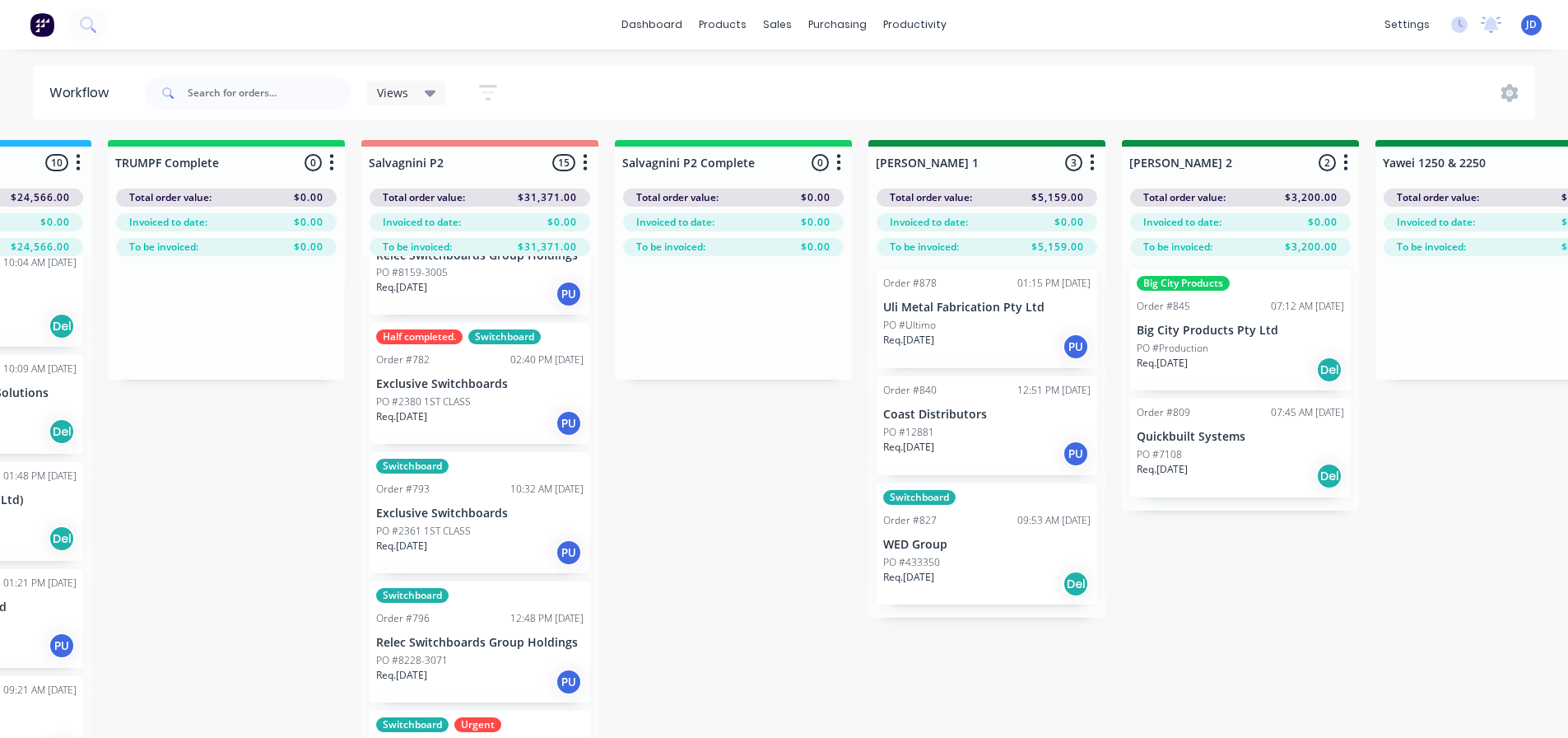
scroll to position [310, 0]
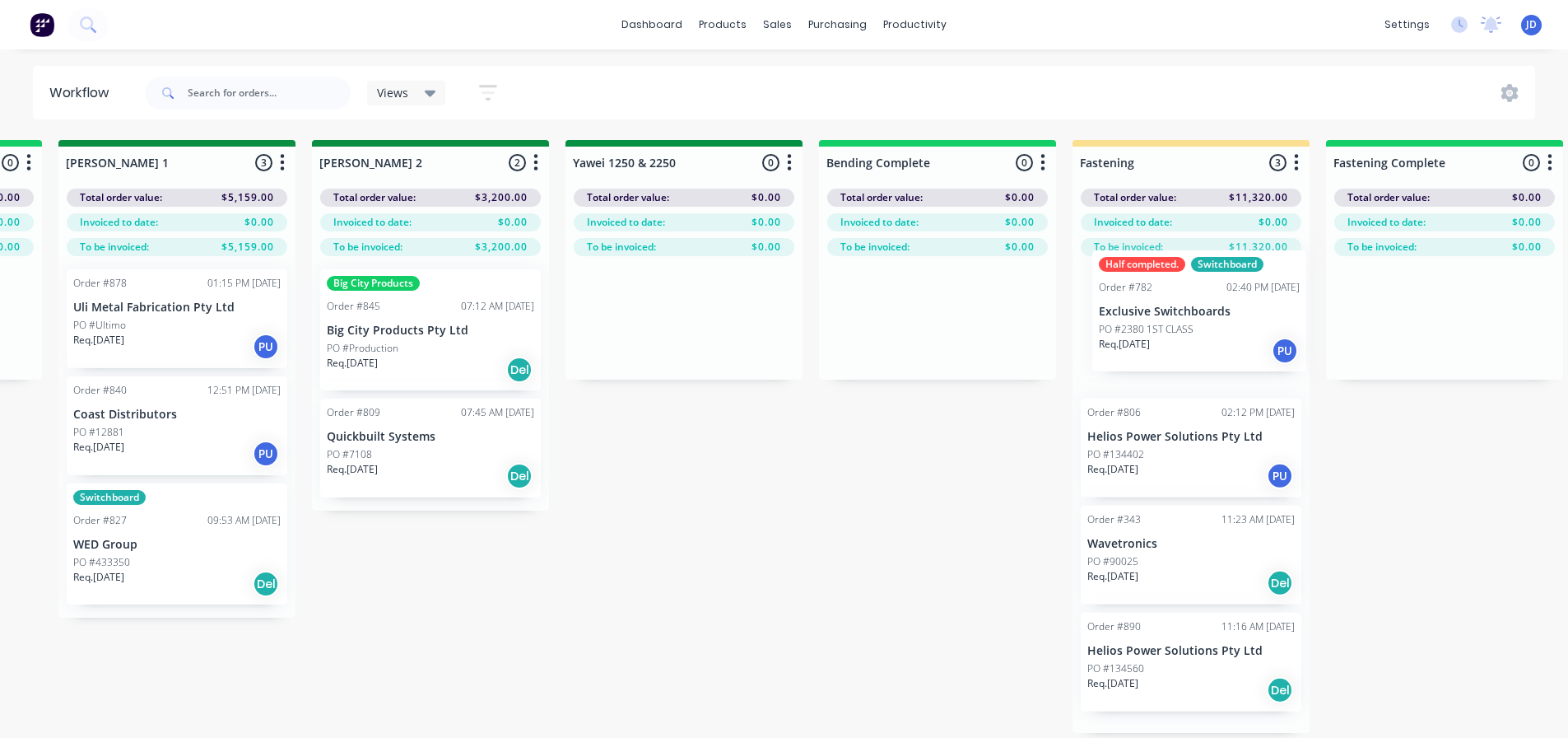
drag, startPoint x: 956, startPoint y: 461, endPoint x: 1138, endPoint y: 367, distance: 204.8
click at [1181, 337] on div "On Hold 5 Status colour #FF4949 hex #FF4949 Save Cancel Notifications Email SMS…" at bounding box center [728, 468] width 7521 height 656
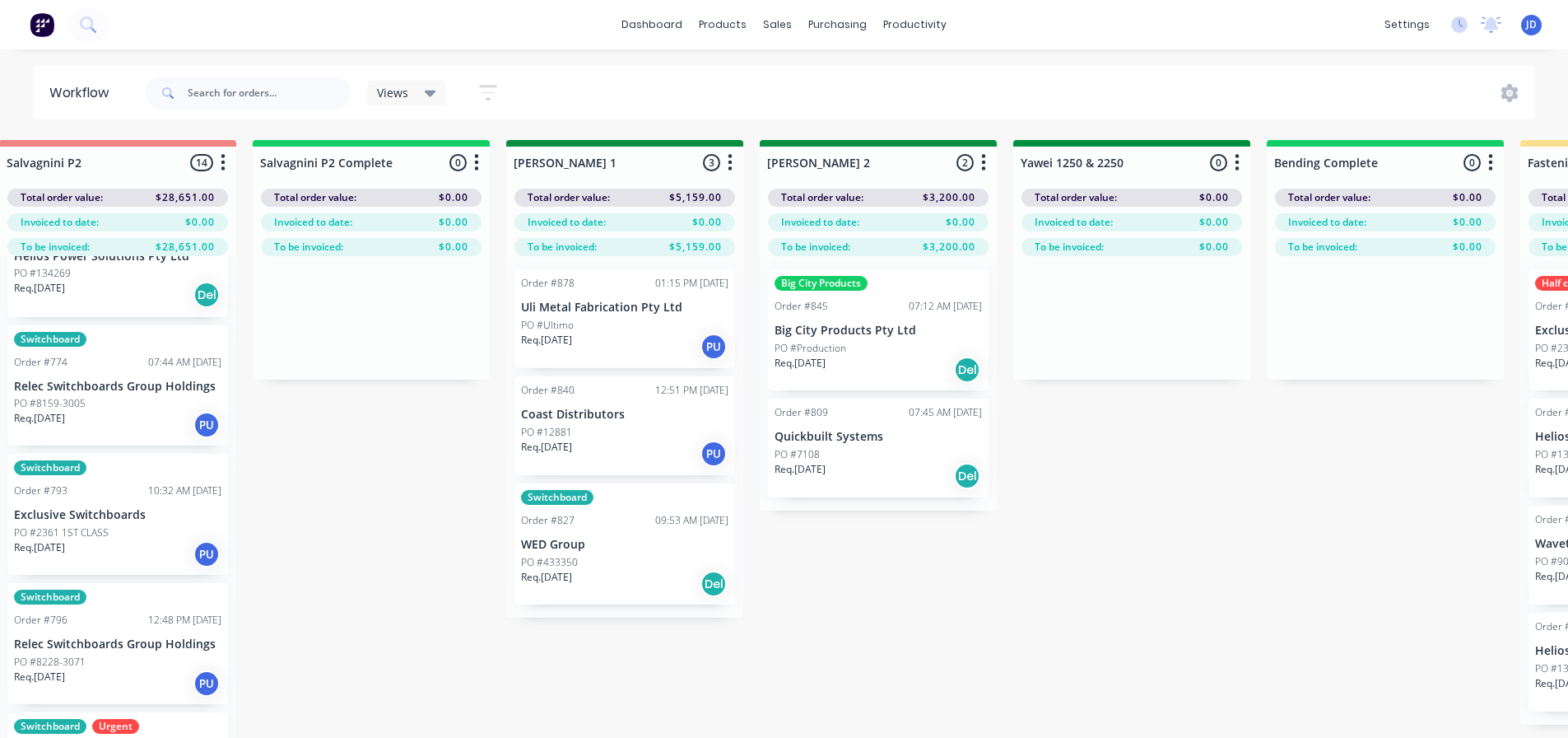
scroll to position [0, 2190]
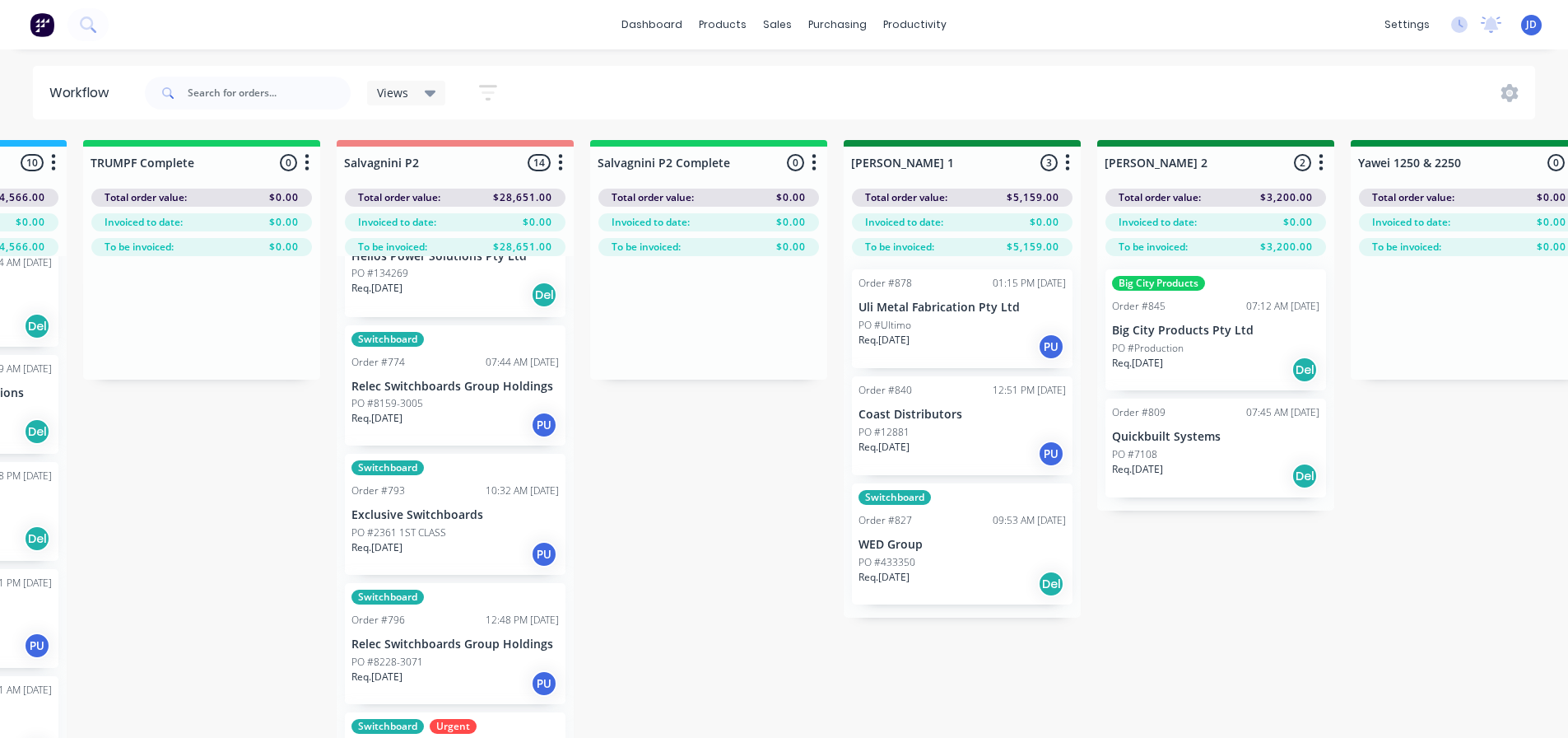
drag, startPoint x: 1020, startPoint y: 533, endPoint x: 905, endPoint y: 519, distance: 115.8
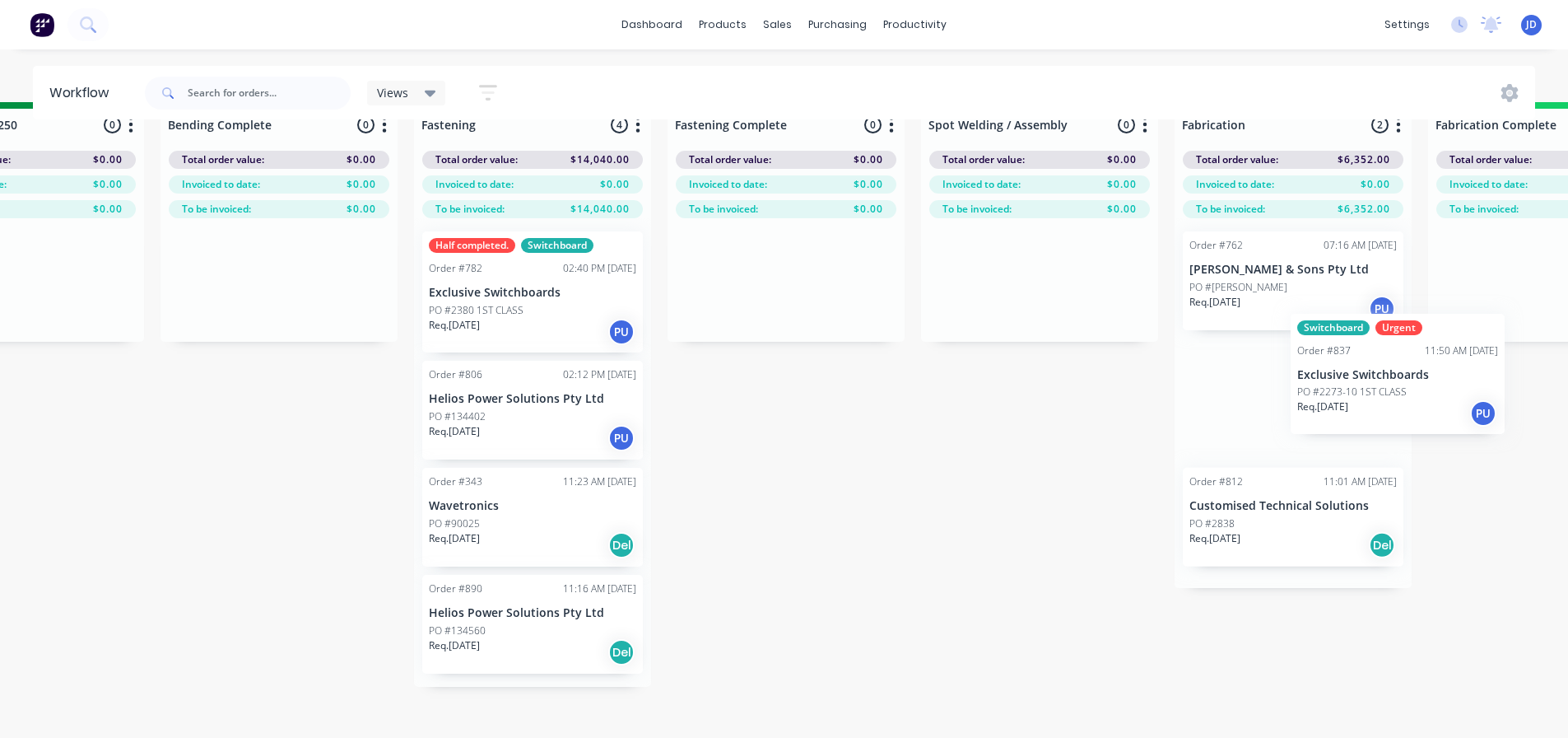
scroll to position [38, 3679]
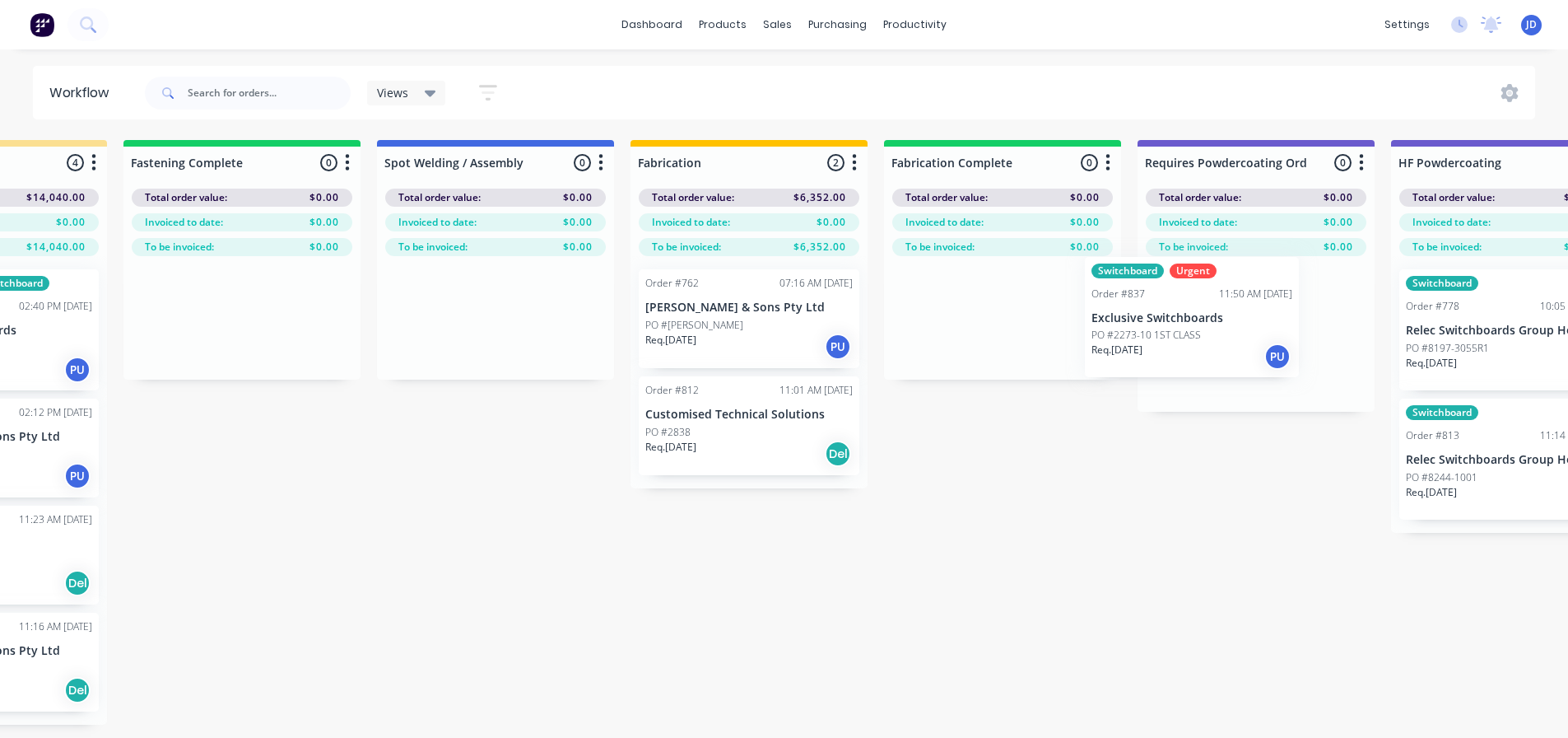
drag, startPoint x: 489, startPoint y: 703, endPoint x: 1199, endPoint y: 327, distance: 803.4
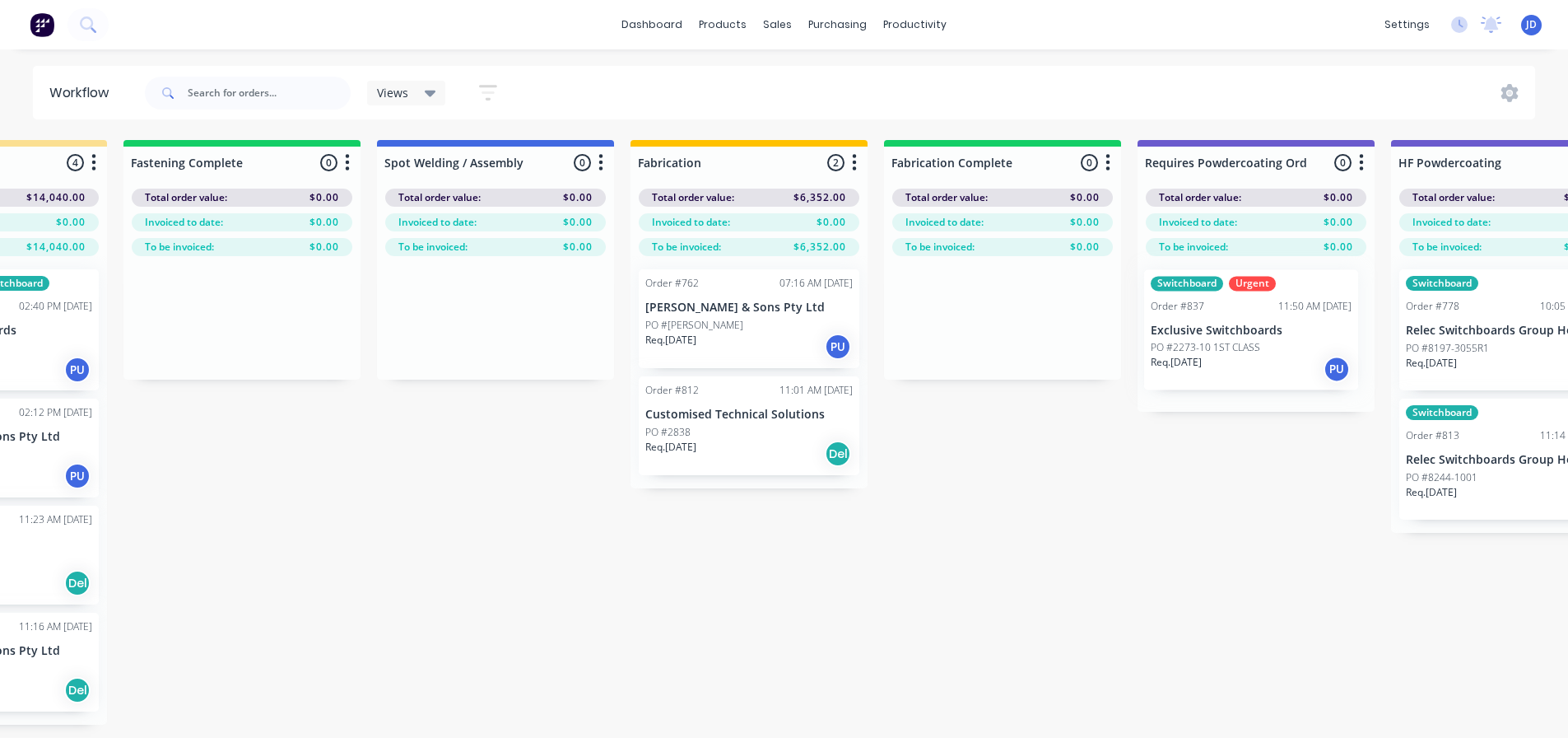
scroll to position [0, 4225]
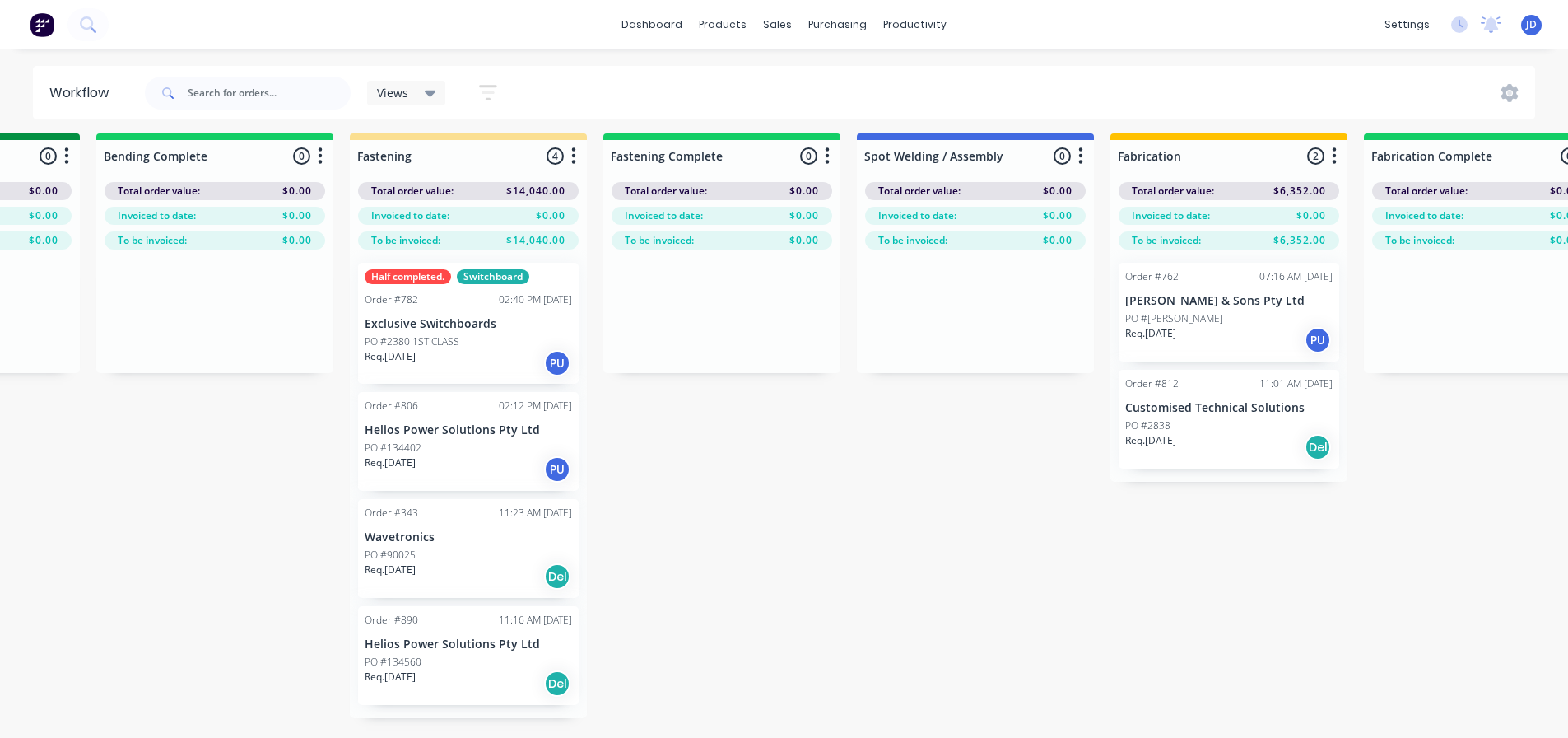
drag, startPoint x: 1054, startPoint y: 502, endPoint x: 875, endPoint y: 457, distance: 184.6
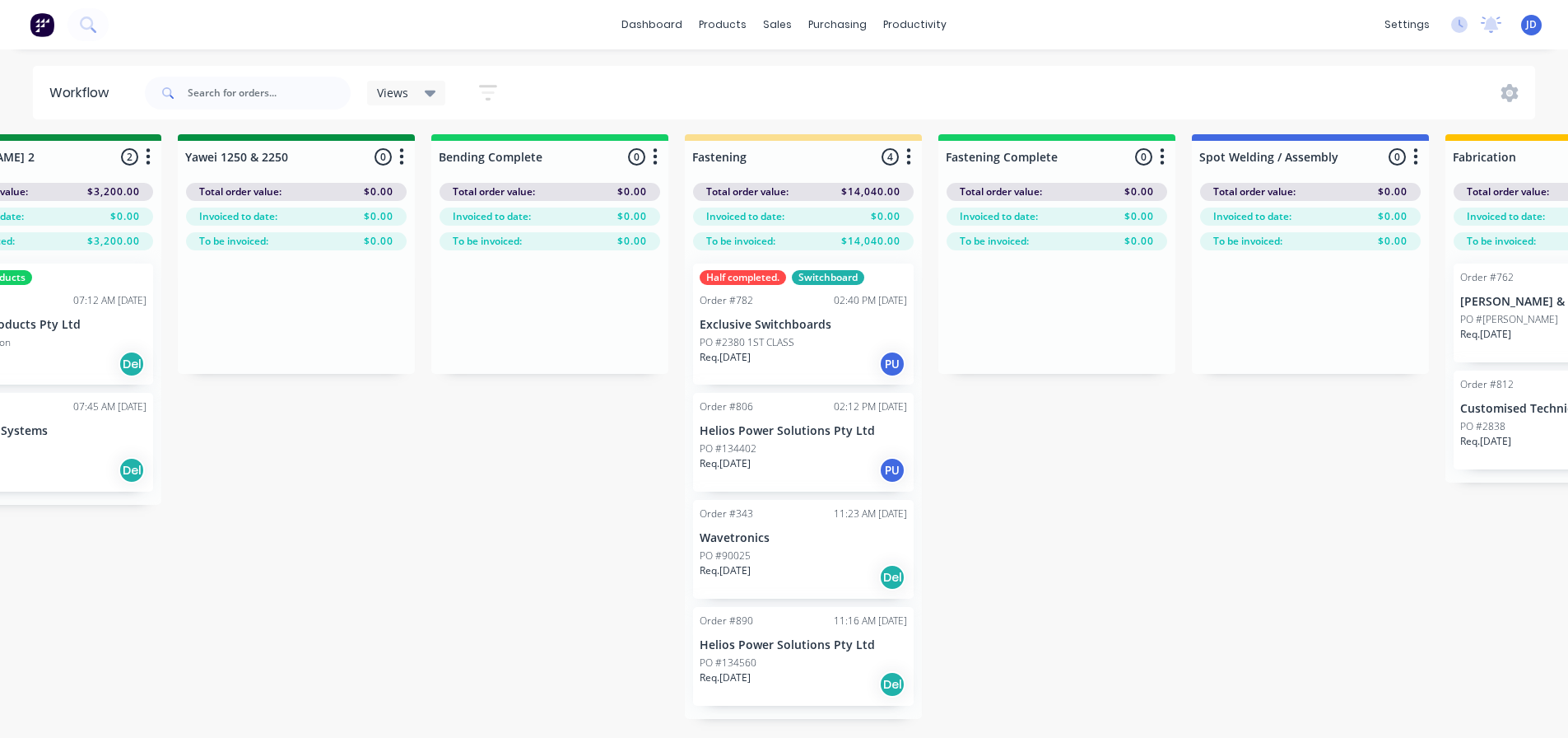
scroll to position [6, 3394]
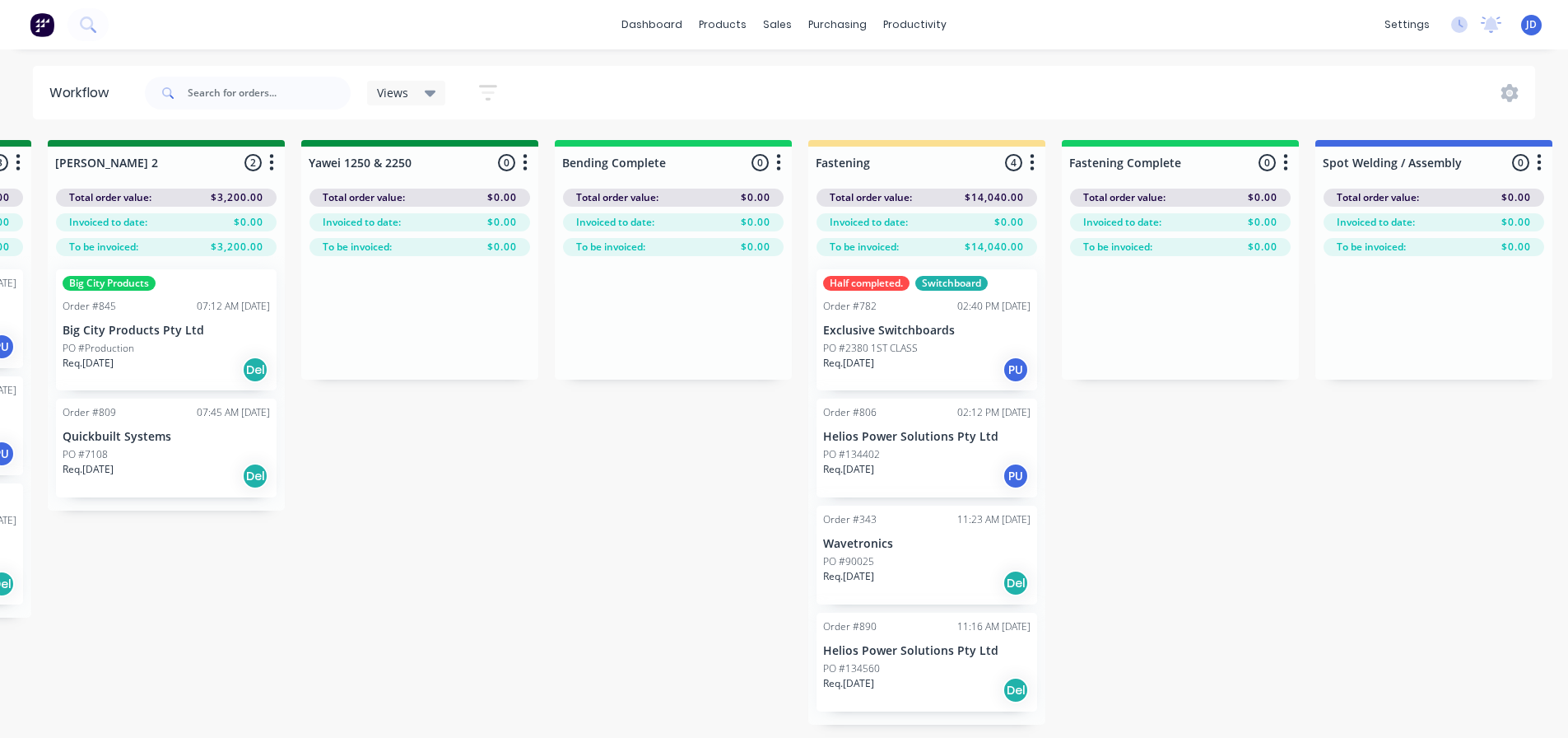
drag, startPoint x: 496, startPoint y: 517, endPoint x: 452, endPoint y: 472, distance: 62.9
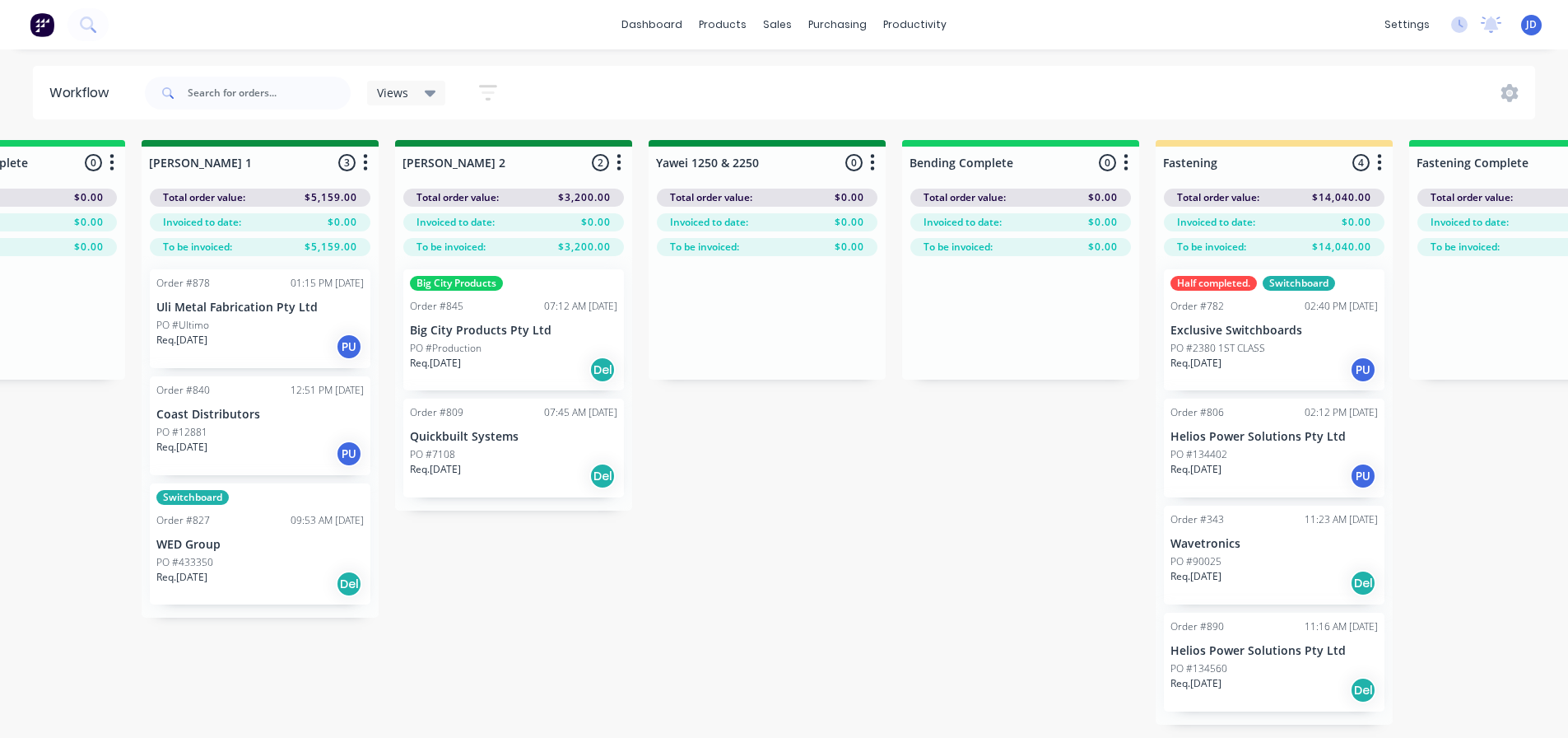
drag, startPoint x: 395, startPoint y: 521, endPoint x: 372, endPoint y: 499, distance: 31.8
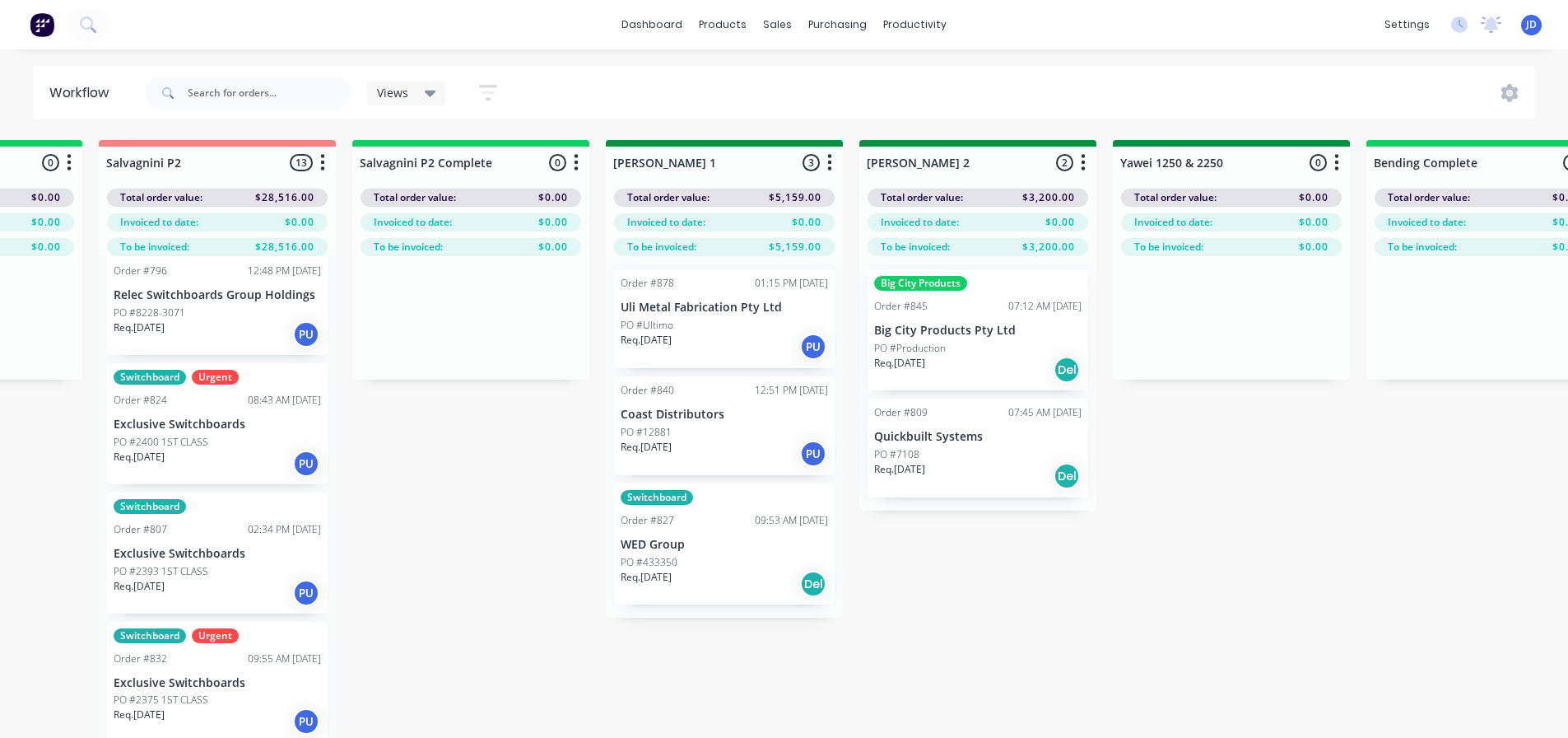
drag, startPoint x: 863, startPoint y: 584, endPoint x: 770, endPoint y: 576, distance: 93.3
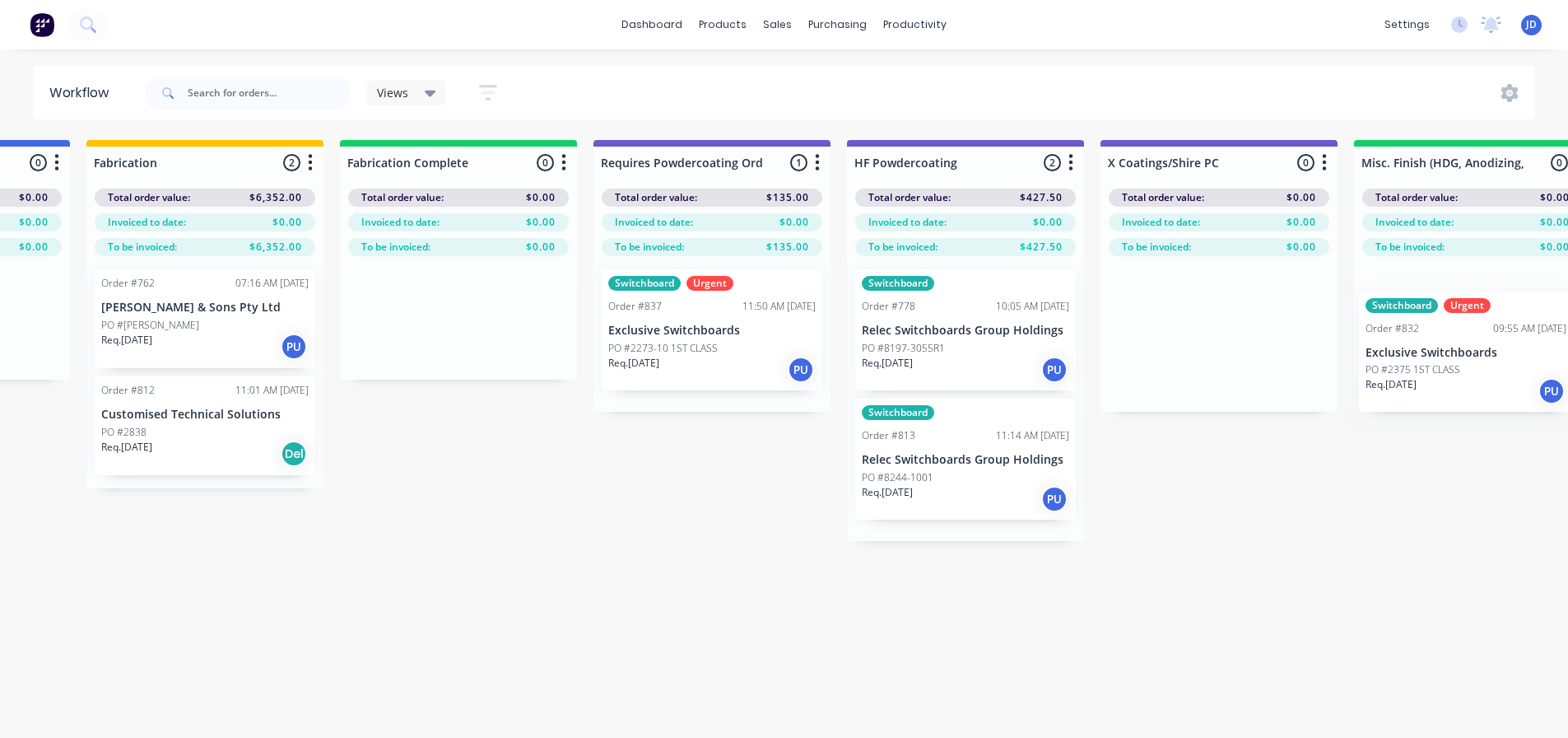
scroll to position [0, 4798]
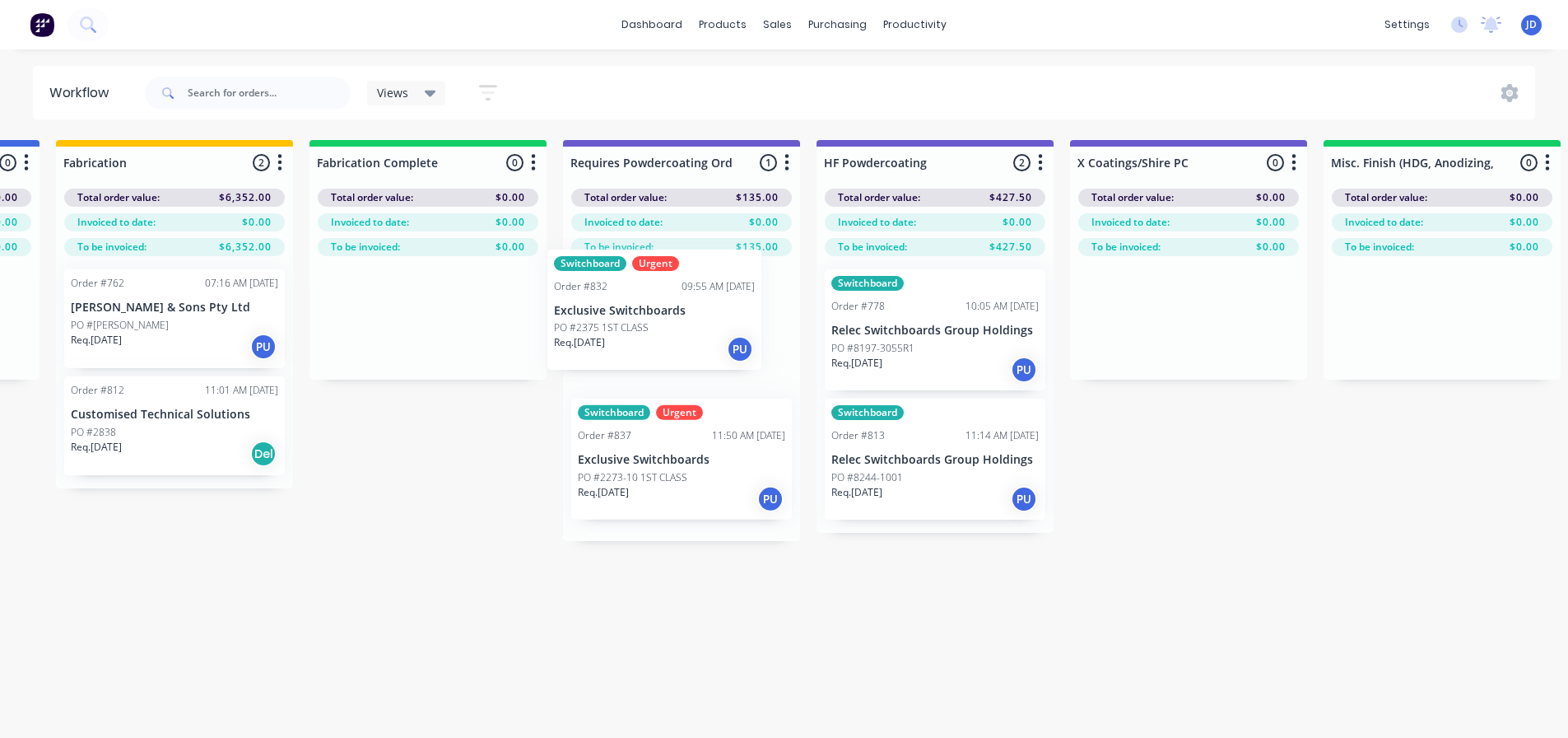
drag, startPoint x: 332, startPoint y: 547, endPoint x: 644, endPoint y: 366, distance: 360.7
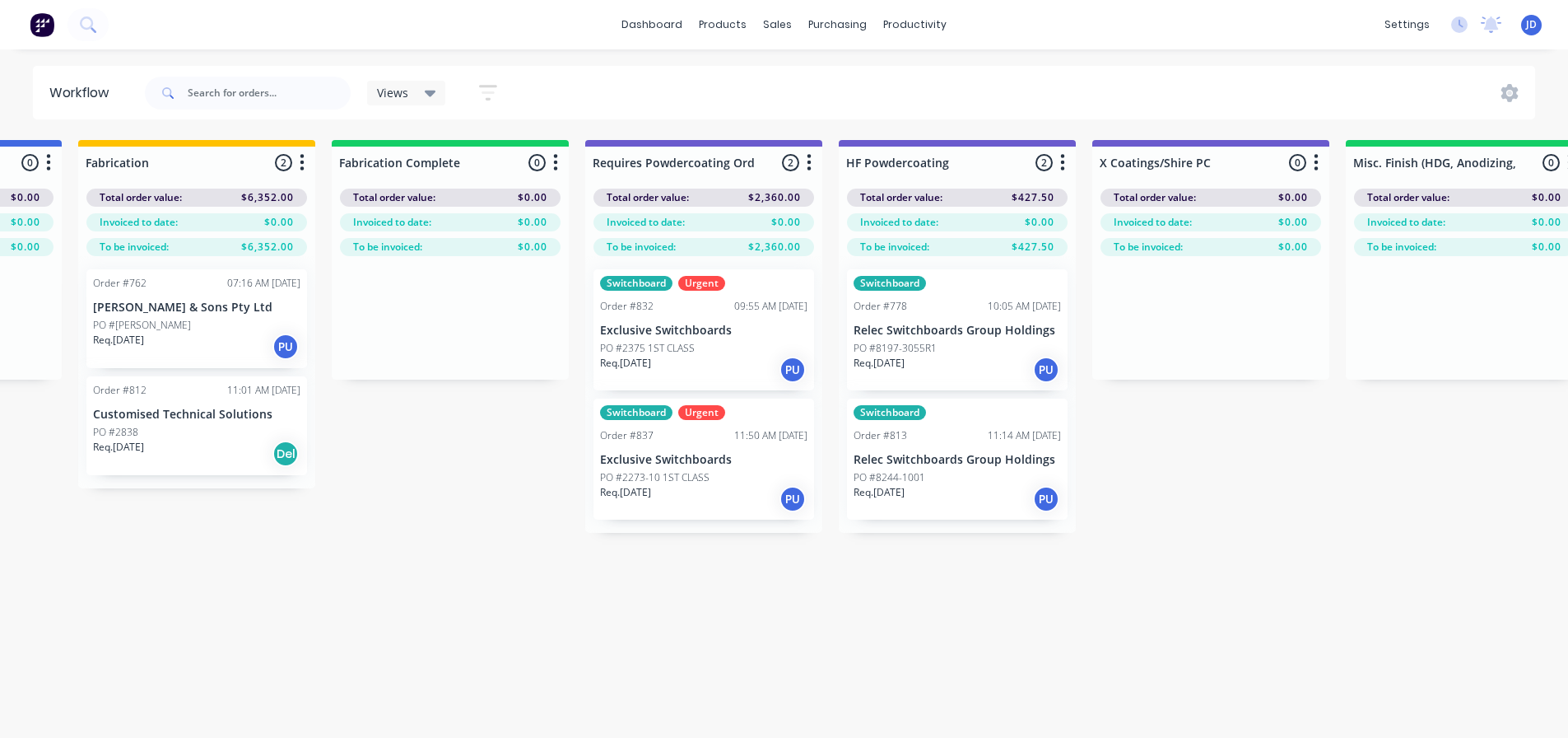
drag, startPoint x: 793, startPoint y: 636, endPoint x: 713, endPoint y: 583, distance: 96.0
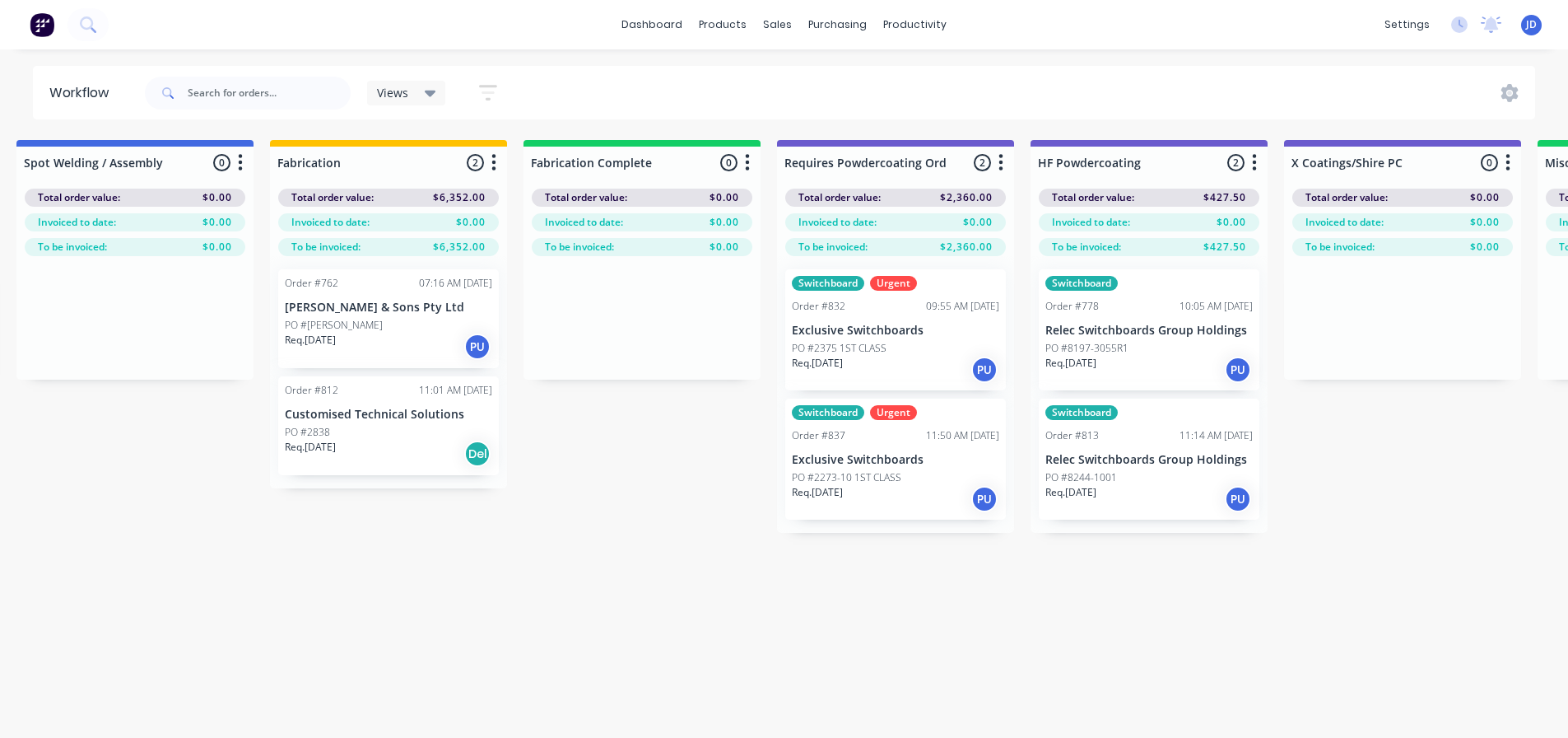
drag, startPoint x: 792, startPoint y: 618, endPoint x: 678, endPoint y: 576, distance: 121.5
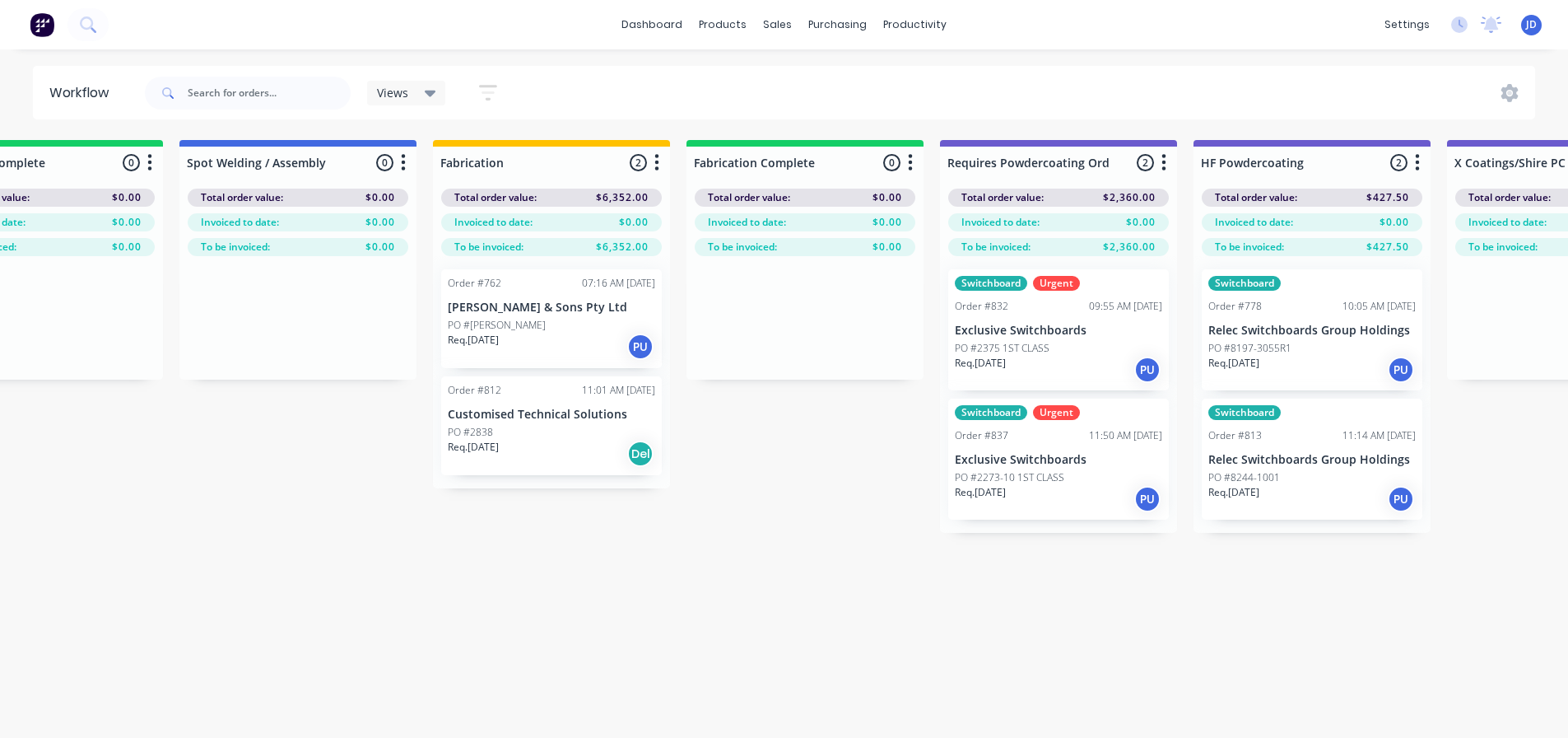
drag, startPoint x: 717, startPoint y: 590, endPoint x: 613, endPoint y: 534, distance: 118.1
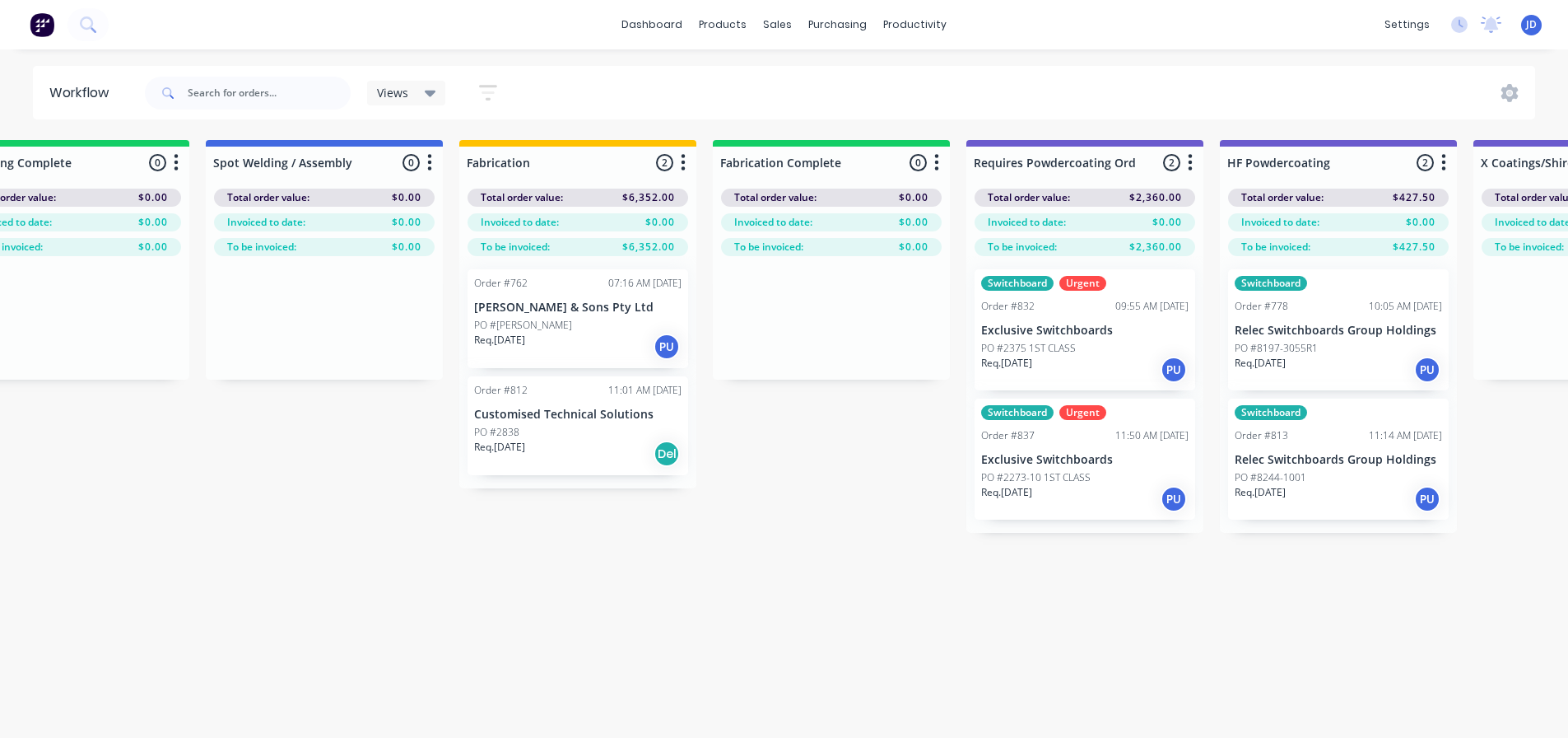
drag, startPoint x: 1111, startPoint y: 636, endPoint x: 1174, endPoint y: 622, distance: 64.5
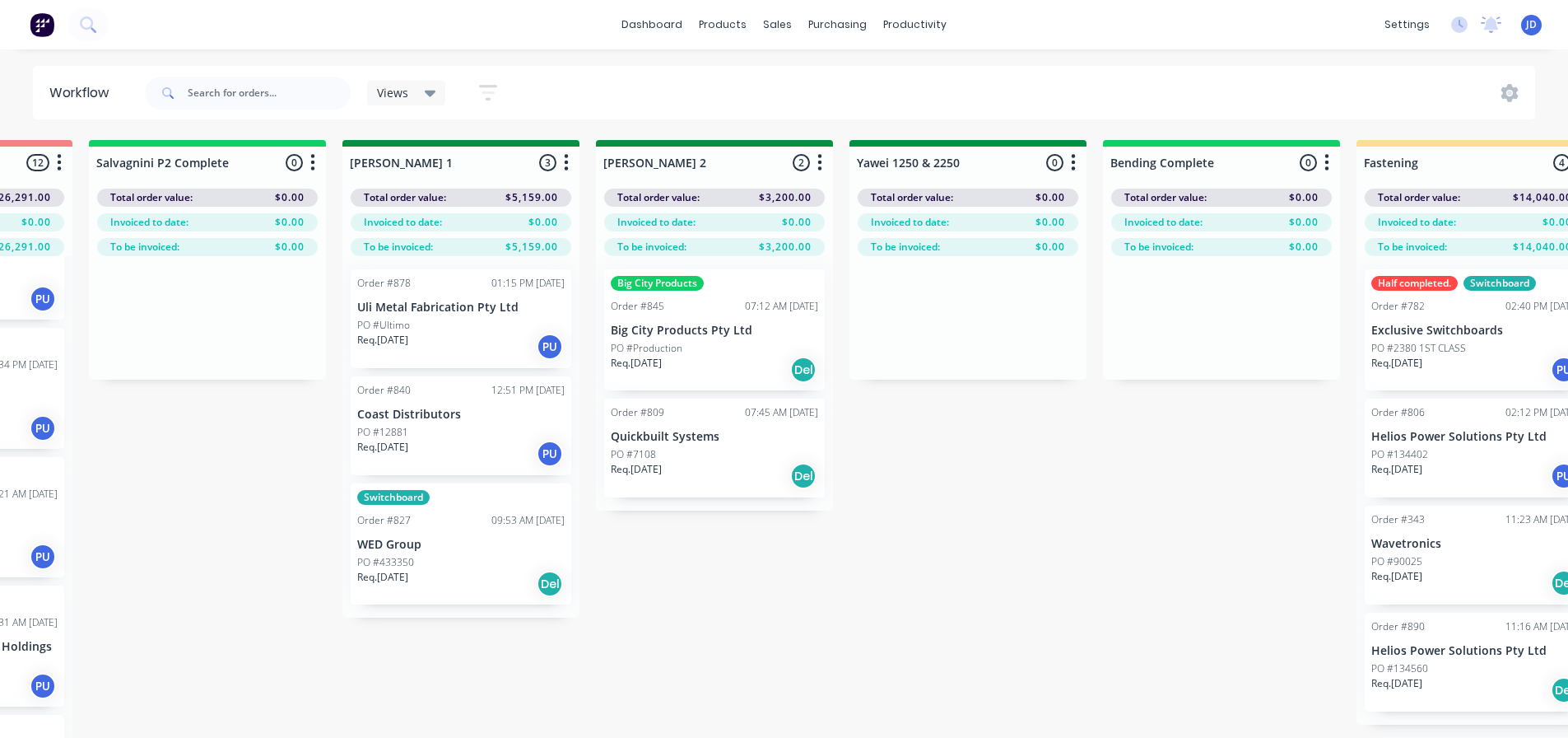
scroll to position [0, 2431]
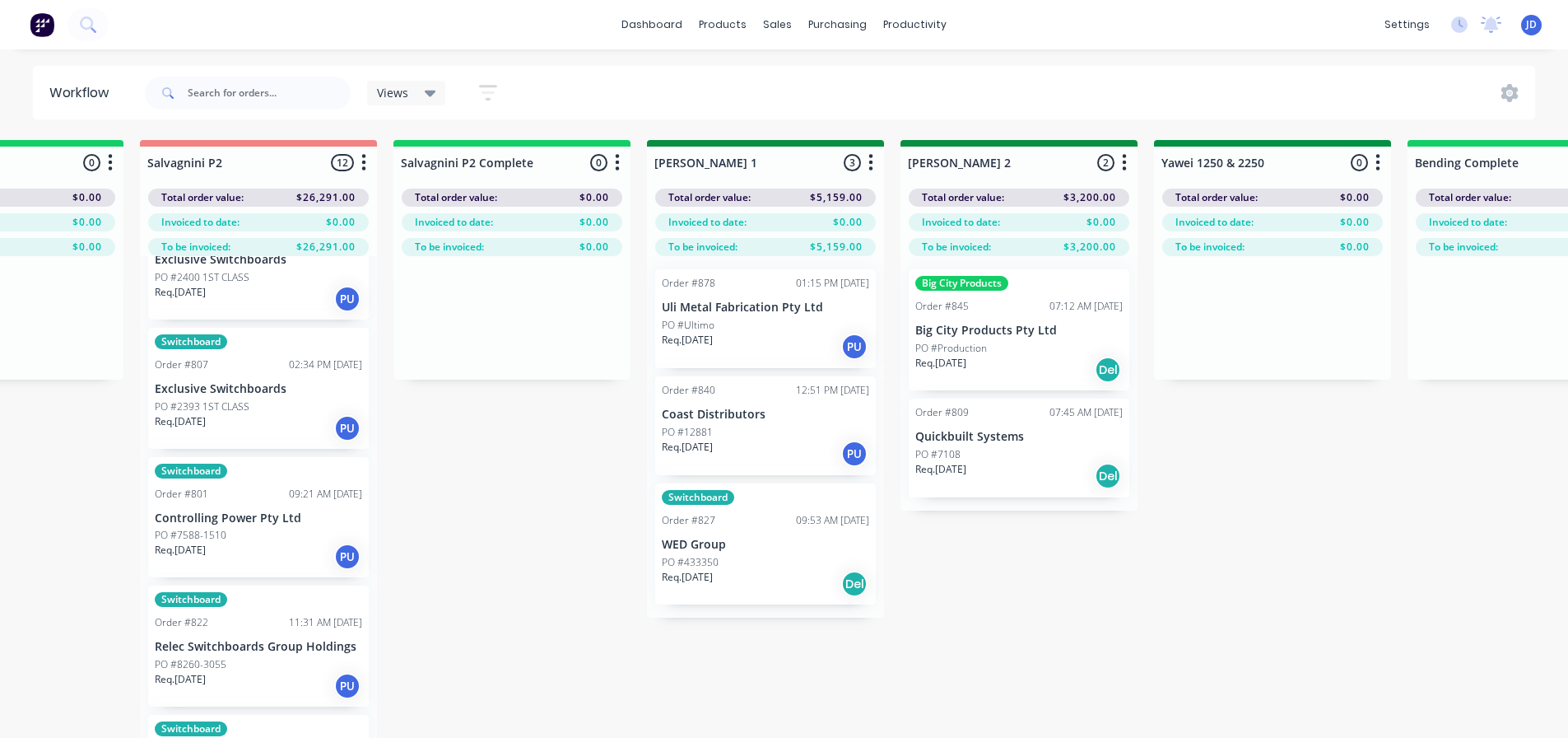
drag, startPoint x: 736, startPoint y: 658, endPoint x: 589, endPoint y: 601, distance: 157.7
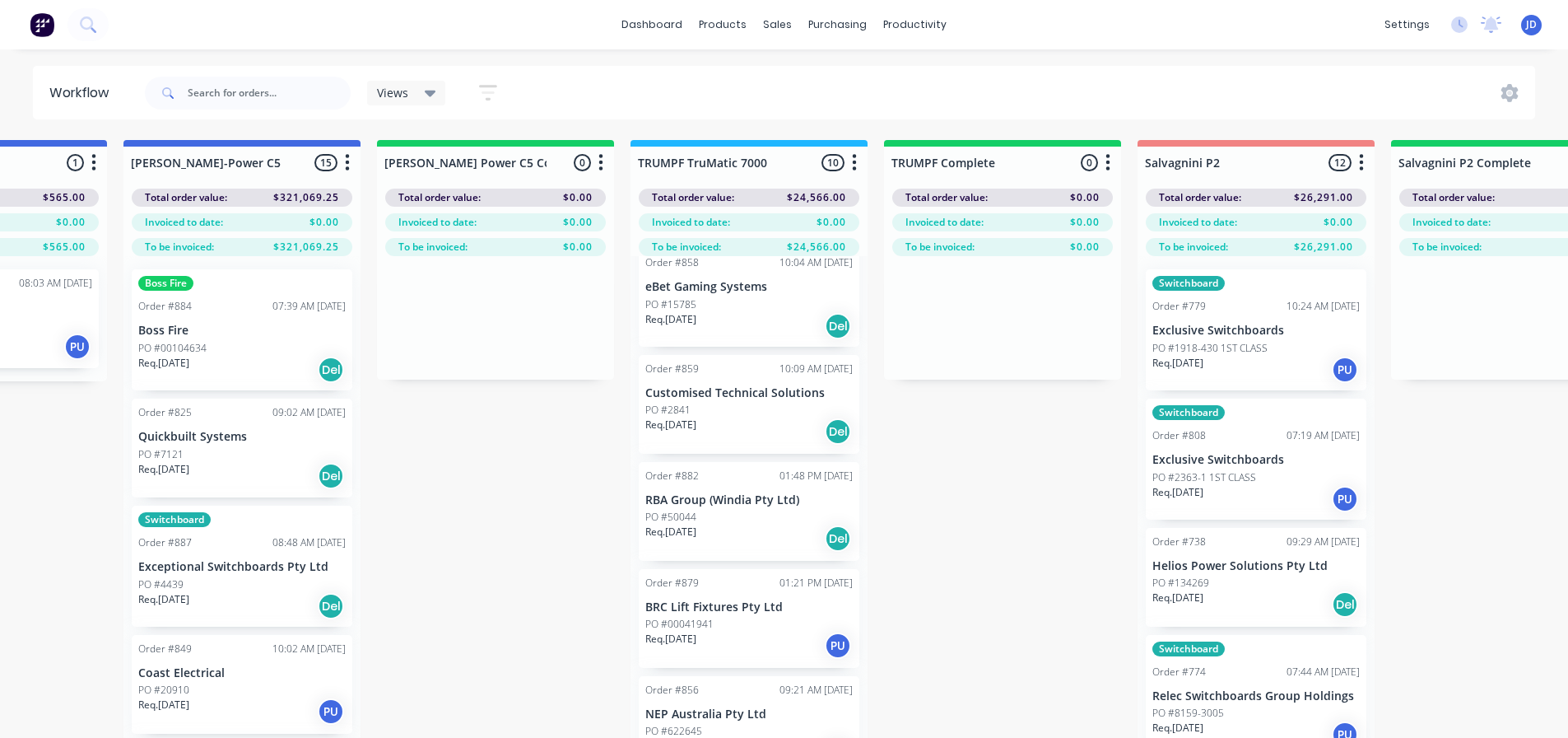
scroll to position [0, 1290]
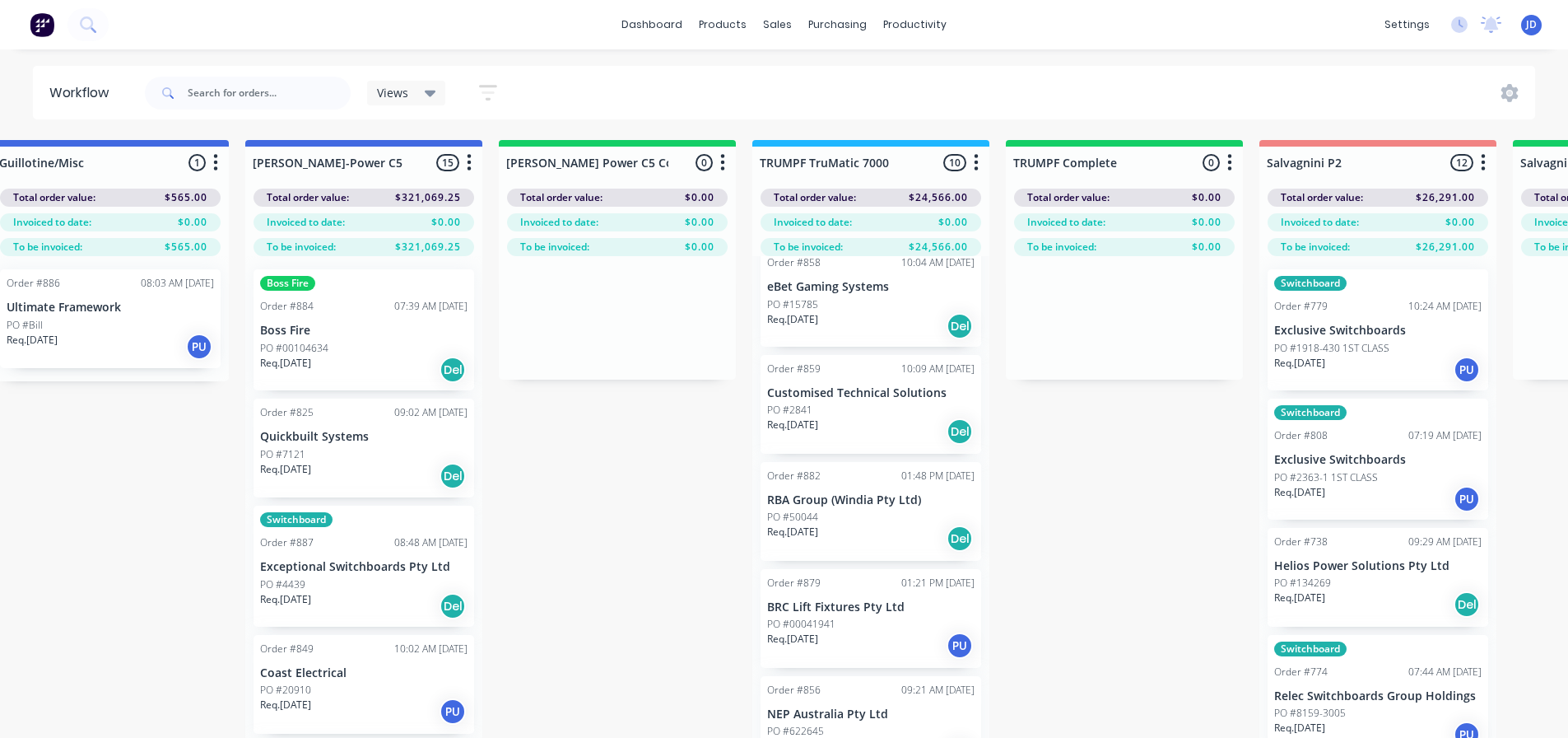
drag, startPoint x: 802, startPoint y: 704, endPoint x: 698, endPoint y: 630, distance: 127.6
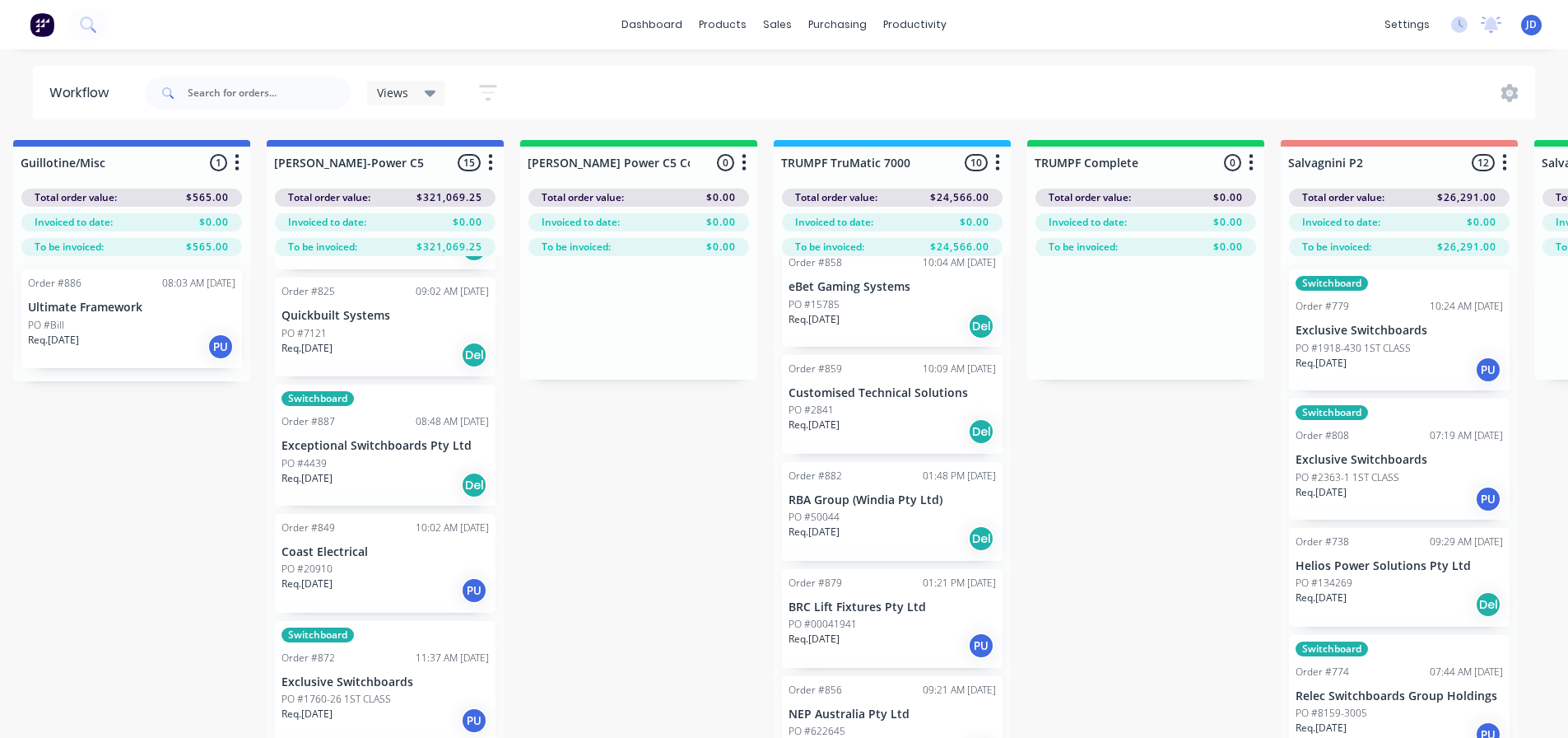
scroll to position [0, 0]
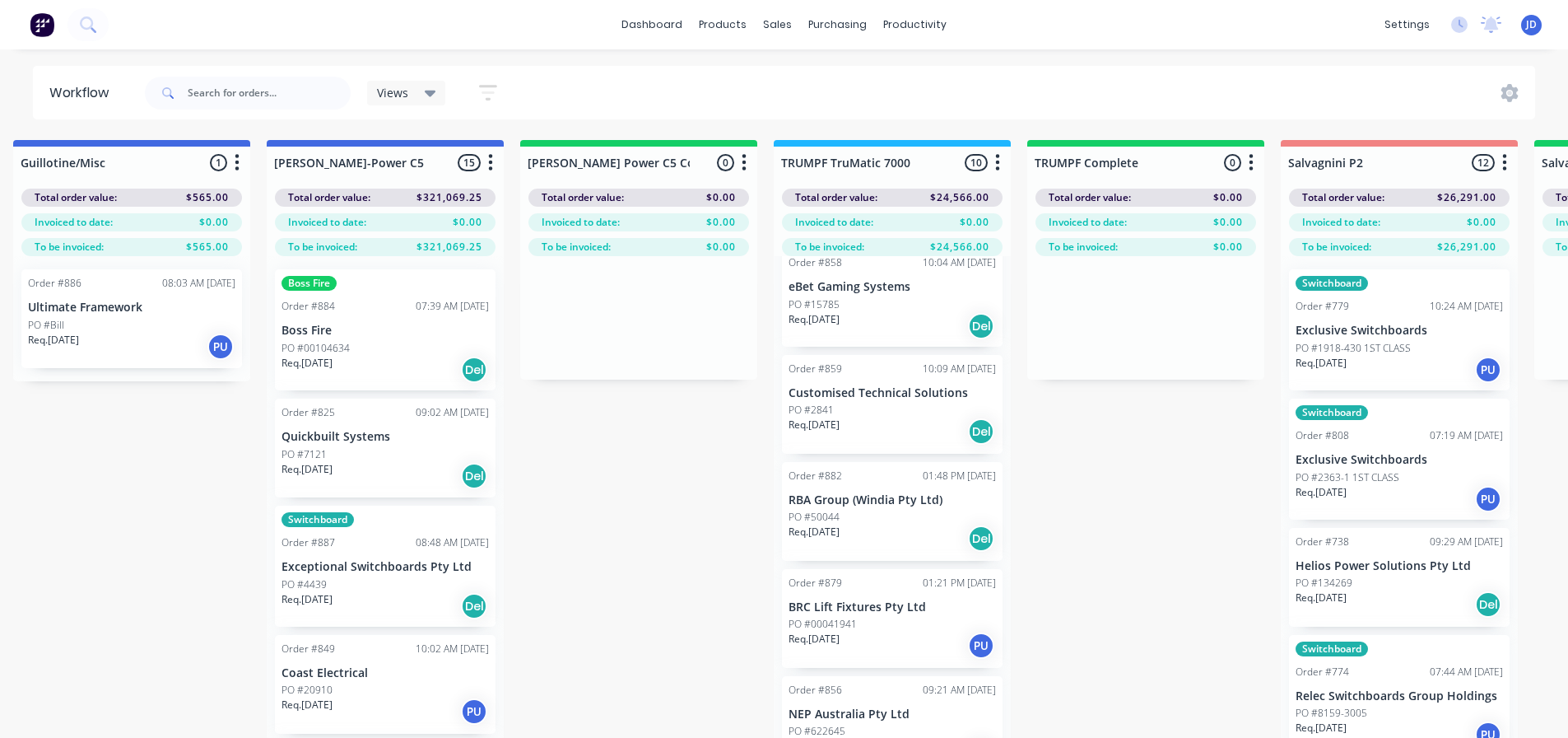
click at [367, 448] on div "PO #7121" at bounding box center [385, 455] width 207 height 15
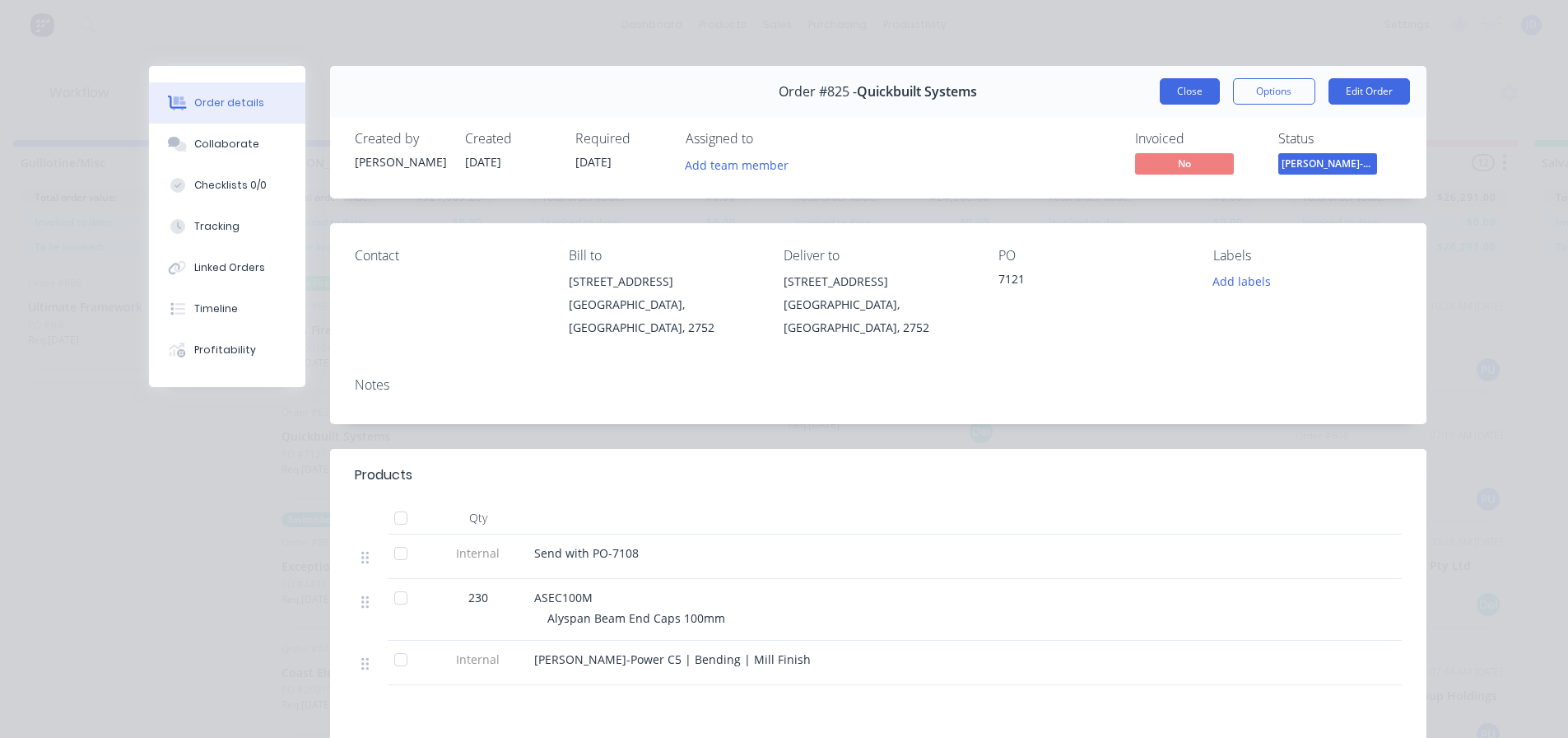
click at [1188, 93] on button "Close" at bounding box center [1190, 91] width 60 height 26
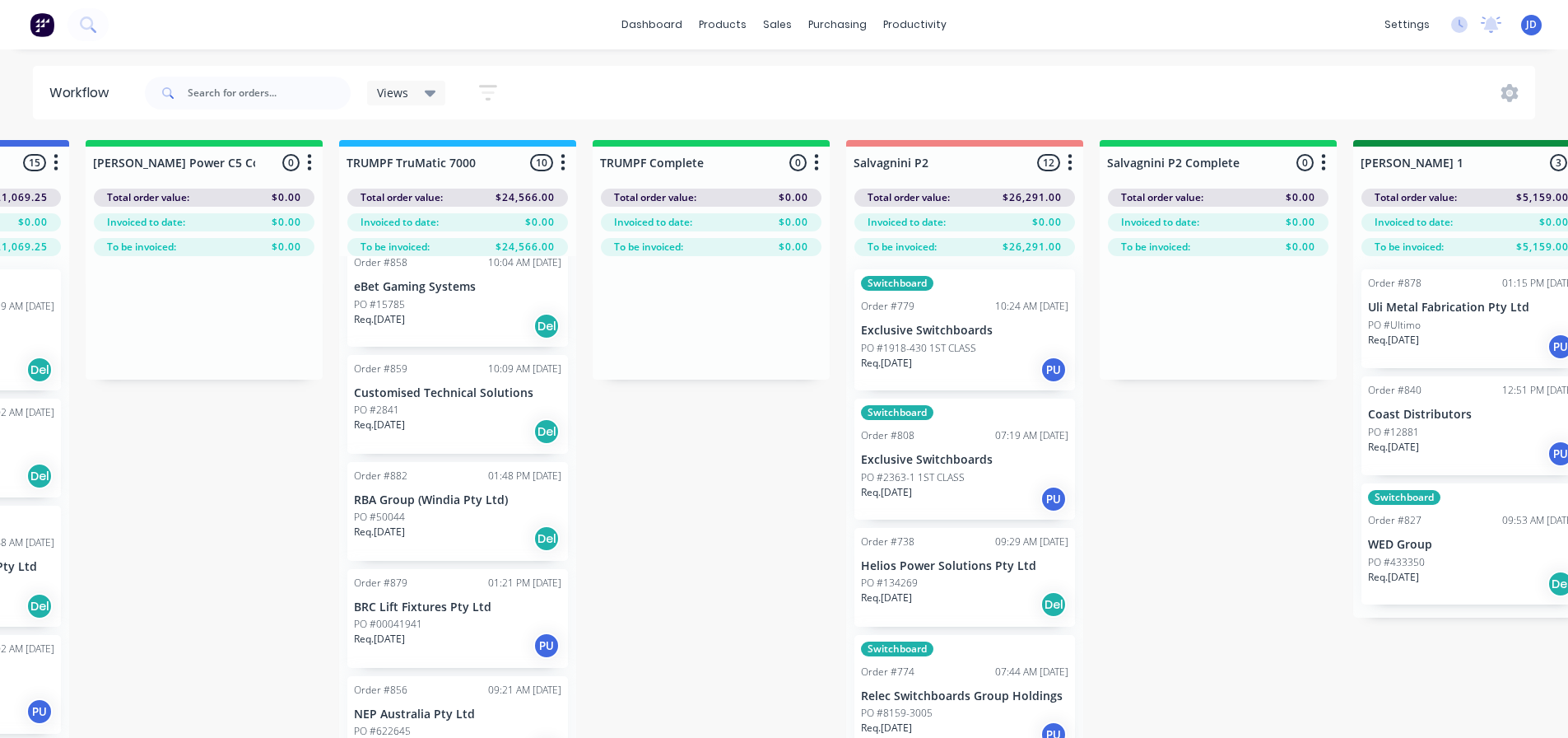
drag, startPoint x: 1143, startPoint y: 519, endPoint x: 1251, endPoint y: 495, distance: 110.6
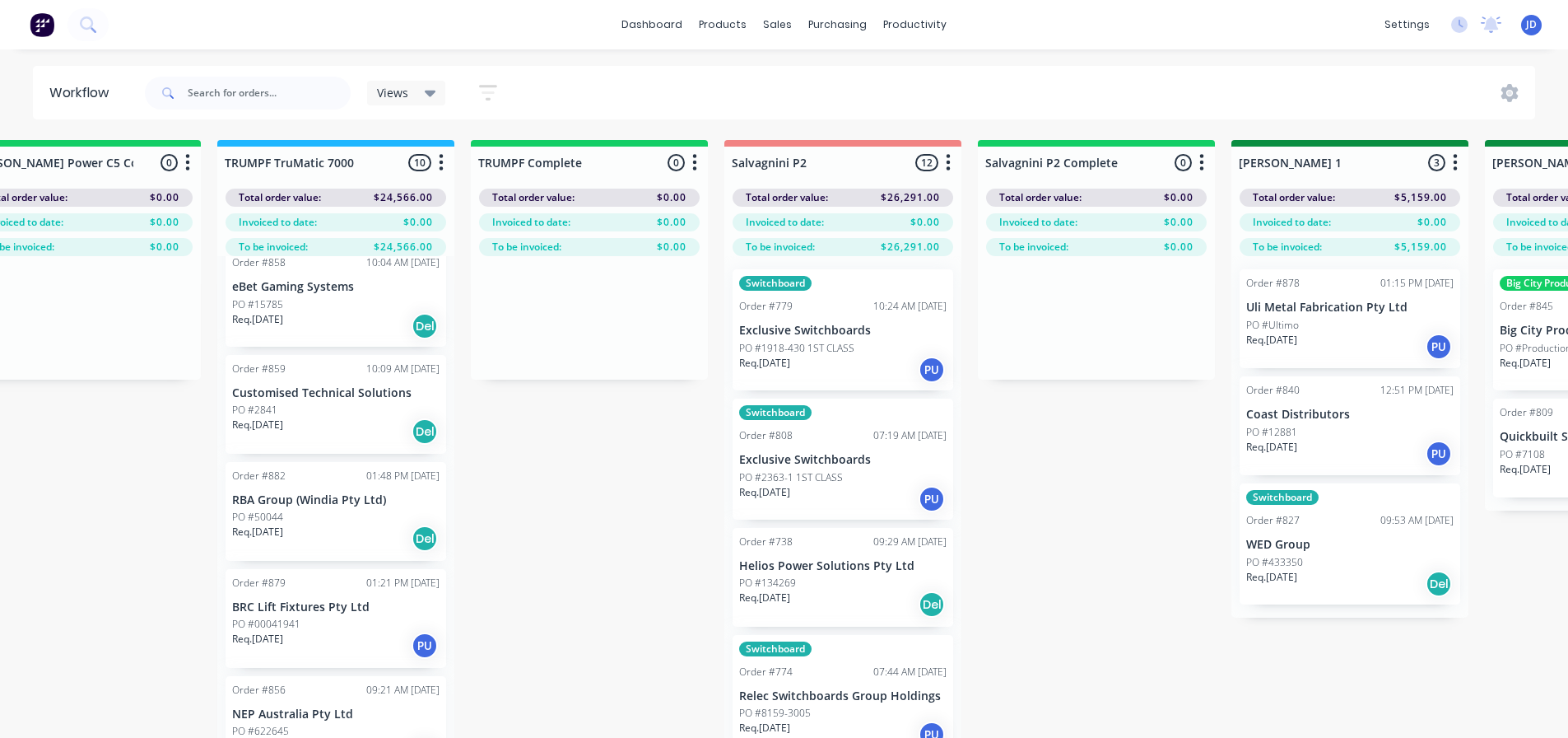
scroll to position [0, 2462]
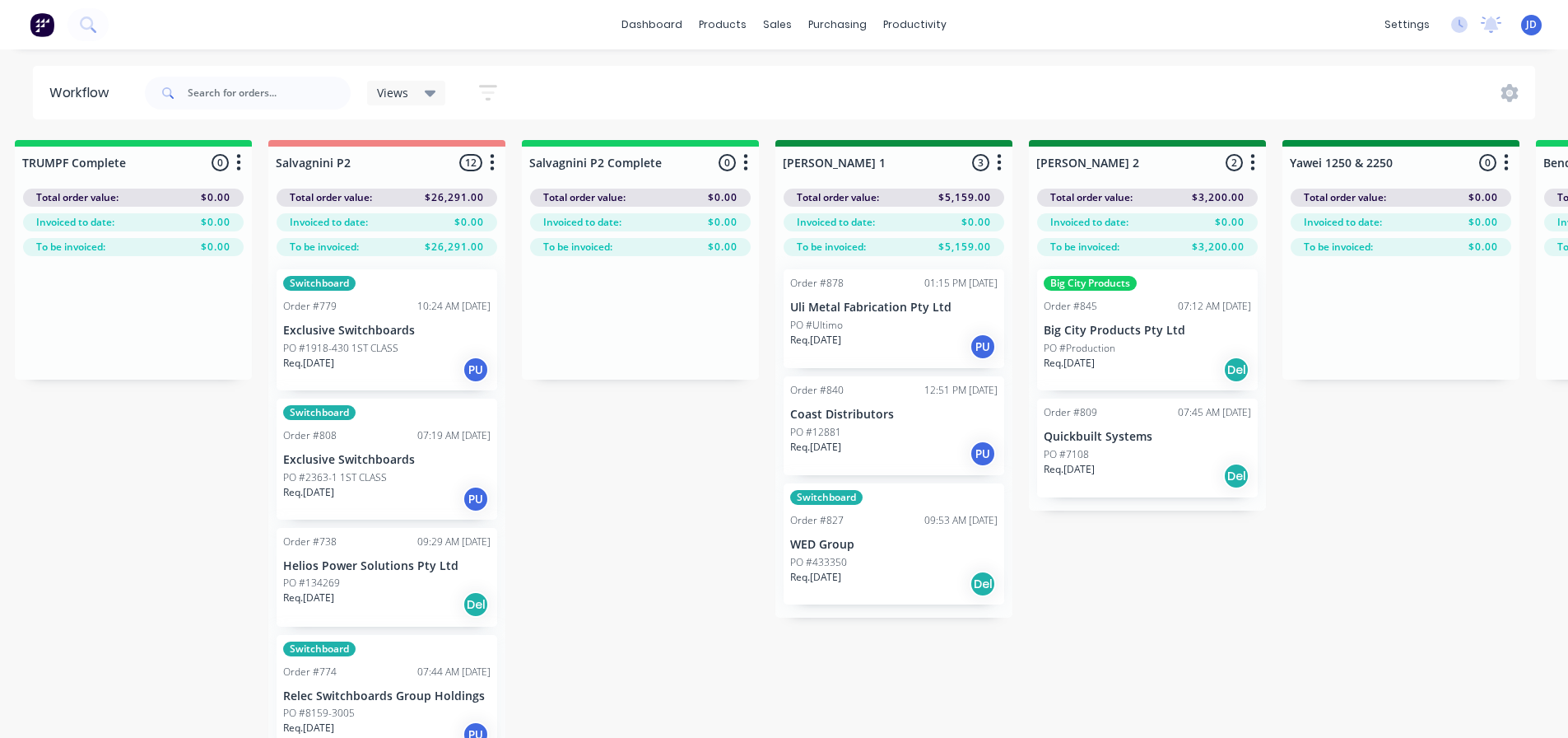
drag, startPoint x: 1152, startPoint y: 527, endPoint x: 1344, endPoint y: 454, distance: 205.4
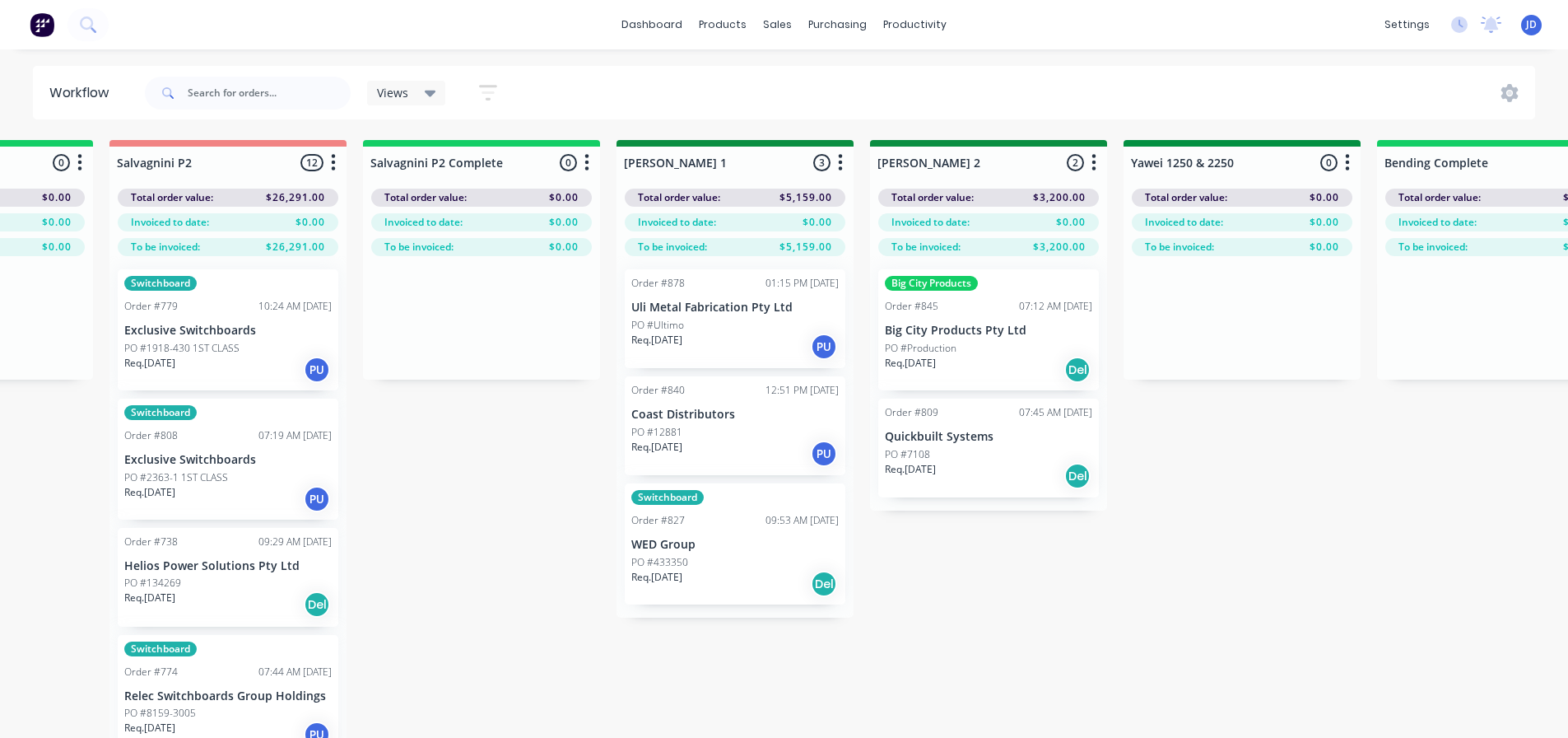
drag, startPoint x: 1270, startPoint y: 450, endPoint x: 1279, endPoint y: 456, distance: 10.8
click at [1271, 452] on div "On Hold 5 Status colour #FF4949 hex #FF4949 Save Cancel Notifications Email SMS…" at bounding box center [1286, 468] width 7521 height 656
click at [1281, 456] on div "On Hold 5 Status colour #FF4949 hex #FF4949 Save Cancel Notifications Email SMS…" at bounding box center [1286, 468] width 7521 height 656
